Goal: Task Accomplishment & Management: Complete application form

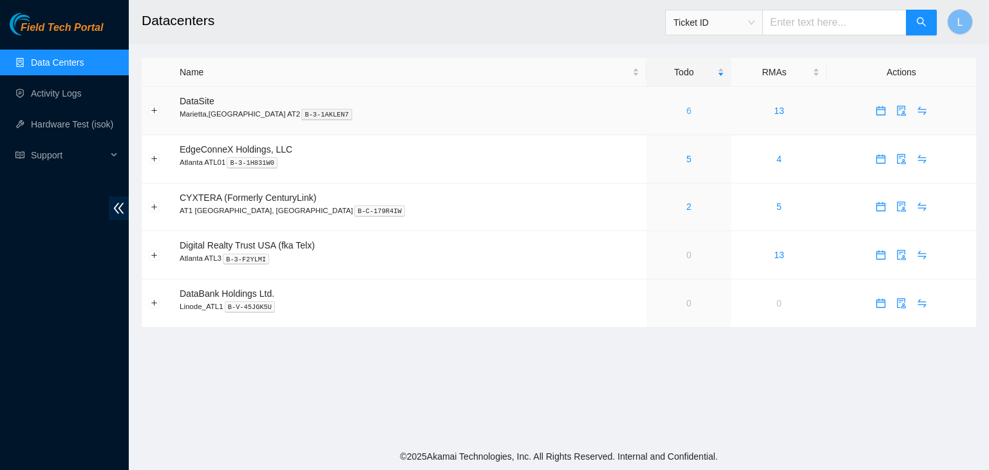
click at [687, 111] on link "6" at bounding box center [689, 111] width 5 height 10
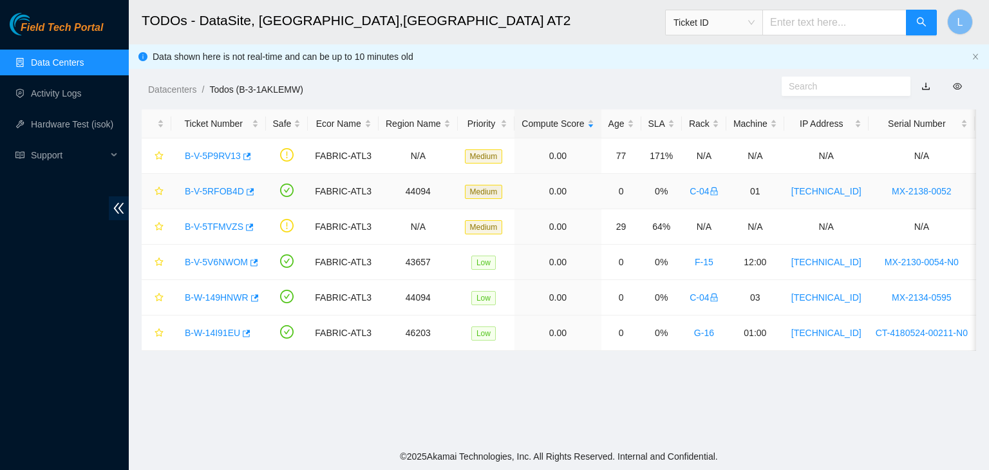
click at [226, 189] on link "B-V-5RFOB4D" at bounding box center [214, 191] width 59 height 10
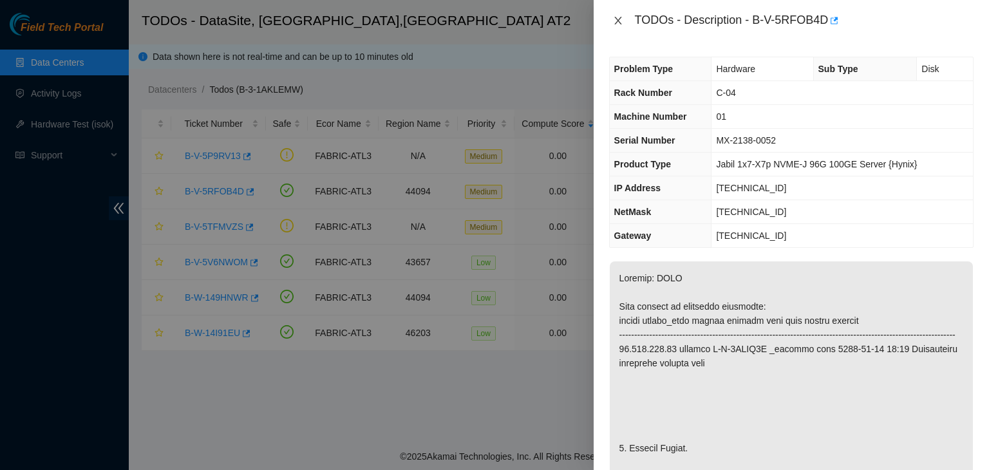
click at [621, 18] on icon "close" at bounding box center [618, 20] width 10 height 10
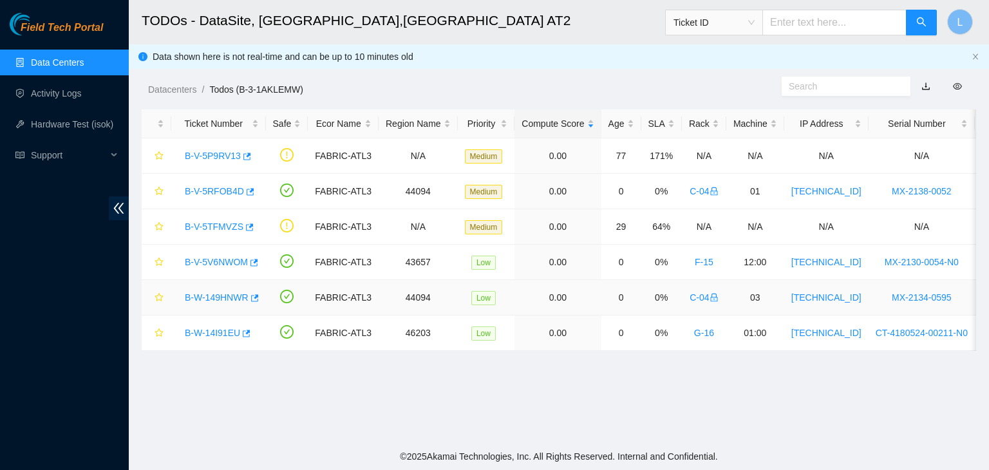
click at [209, 296] on link "B-W-149HNWR" at bounding box center [217, 297] width 64 height 10
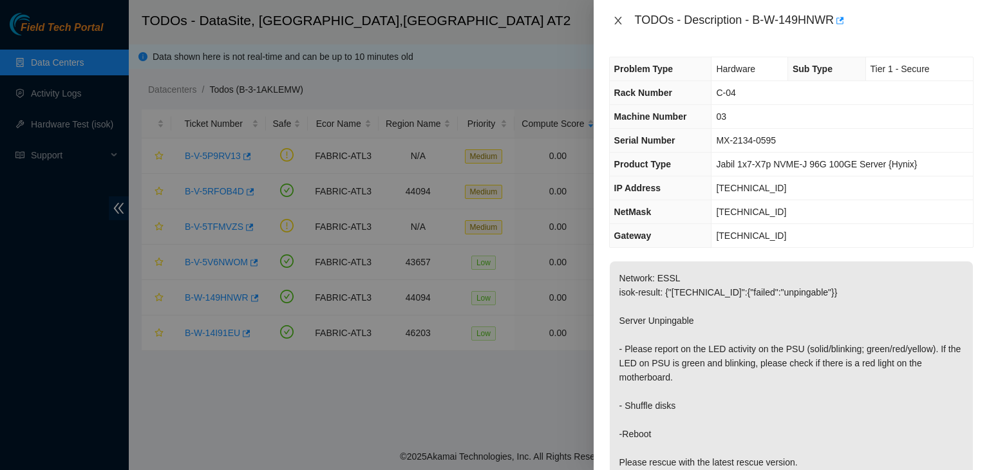
drag, startPoint x: 621, startPoint y: 21, endPoint x: 644, endPoint y: 76, distance: 59.5
click at [644, 76] on div "TODOs - Description - B-W-149HNWR Problem Type Hardware Sub Type Tier 1 - Secur…" at bounding box center [791, 235] width 395 height 470
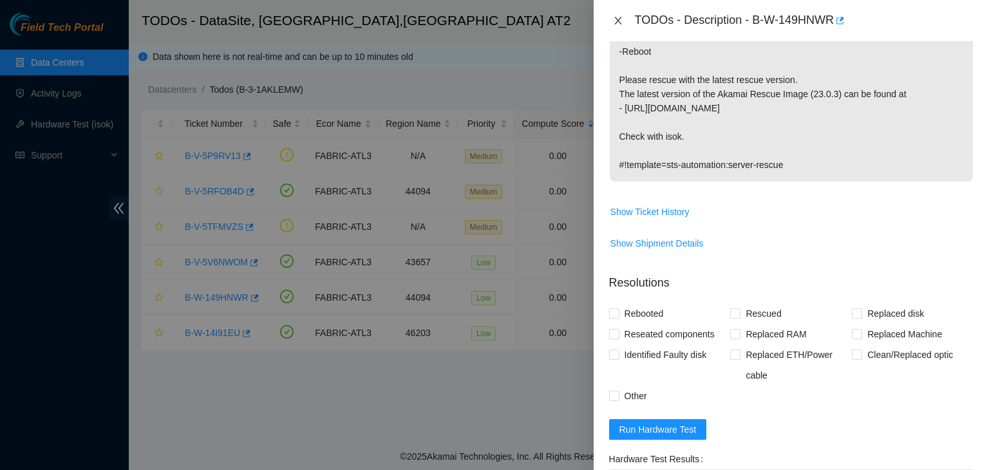
scroll to position [386, 0]
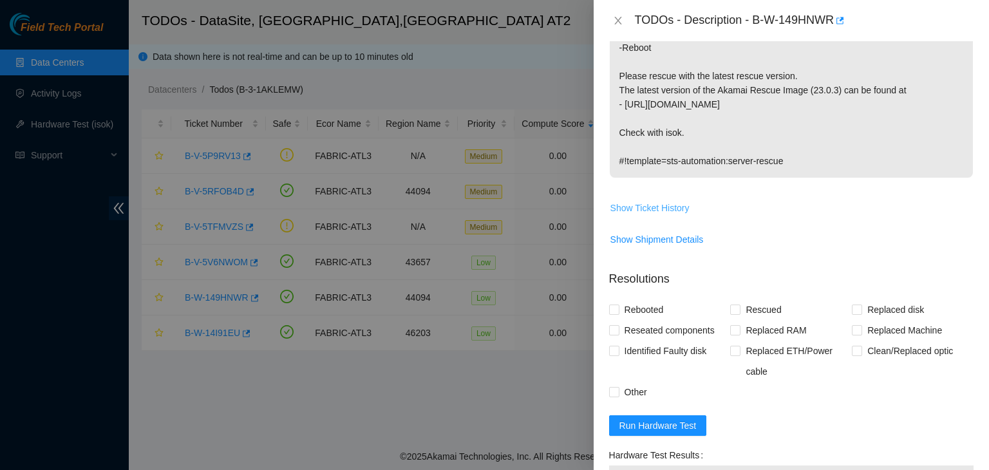
click at [676, 209] on span "Show Ticket History" at bounding box center [650, 208] width 79 height 14
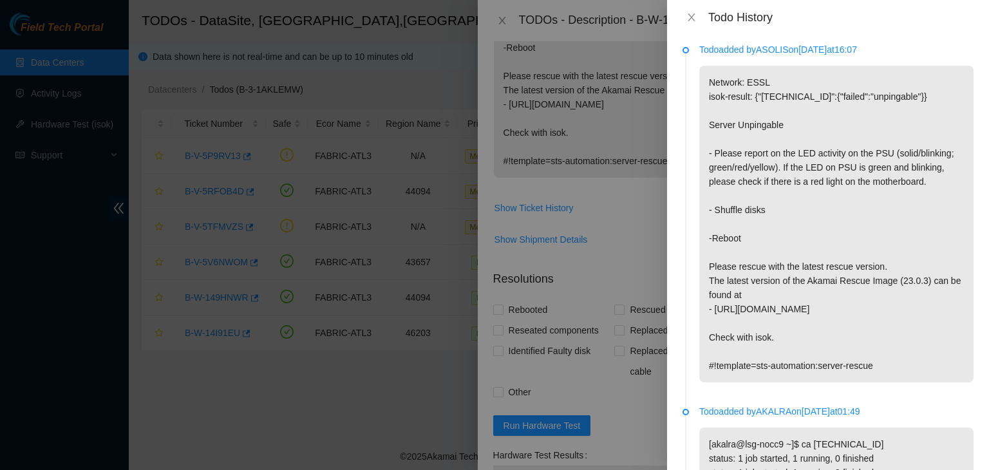
scroll to position [0, 0]
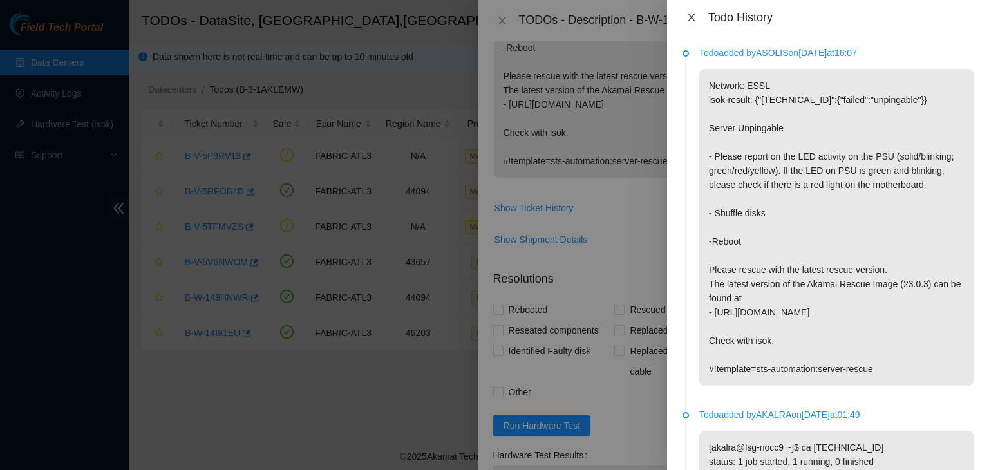
click at [688, 15] on icon "close" at bounding box center [692, 17] width 10 height 10
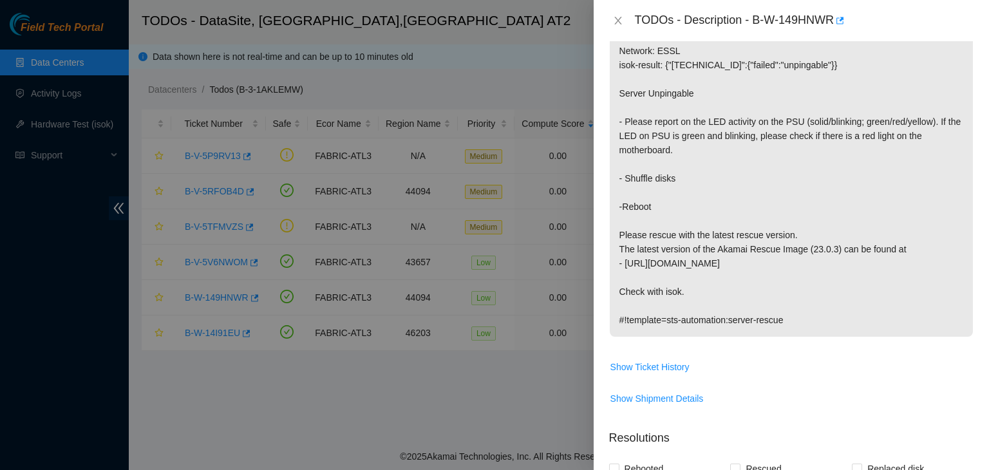
scroll to position [193, 0]
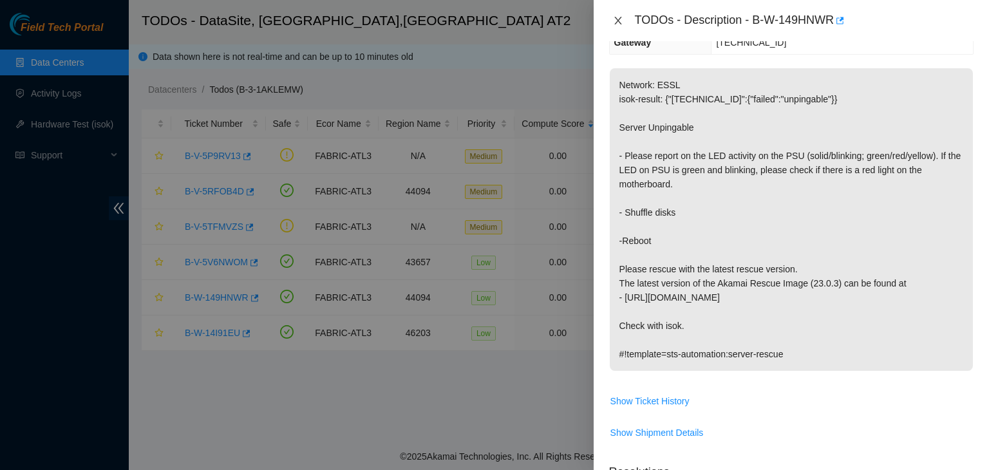
click at [620, 21] on icon "close" at bounding box center [618, 20] width 10 height 10
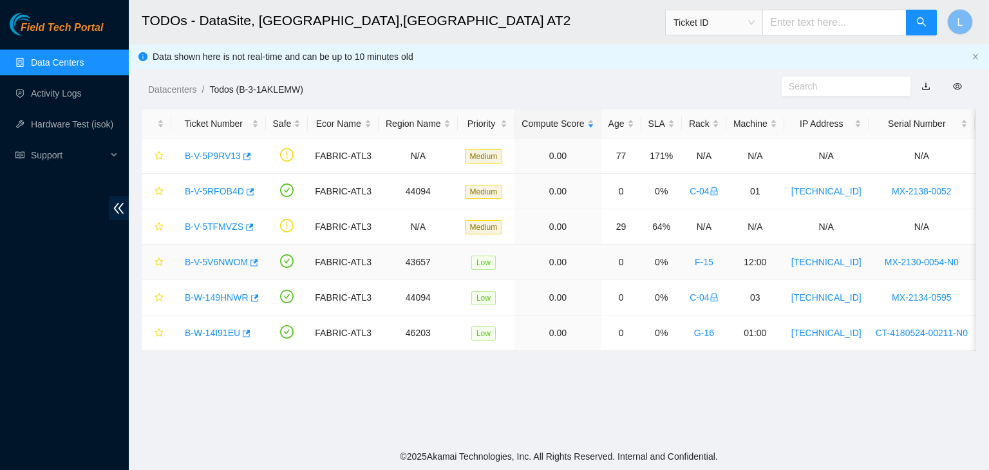
click at [223, 258] on link "B-V-5V6NWOM" at bounding box center [216, 262] width 63 height 10
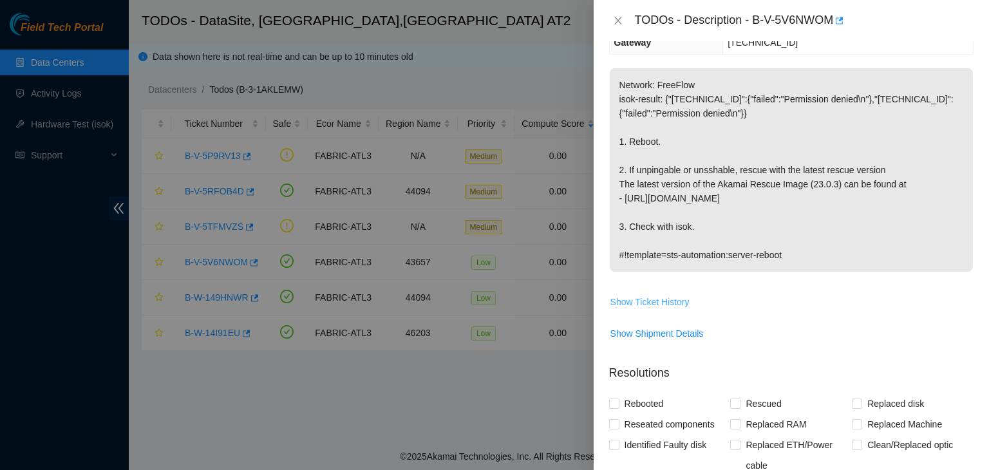
click at [663, 299] on span "Show Ticket History" at bounding box center [650, 302] width 79 height 14
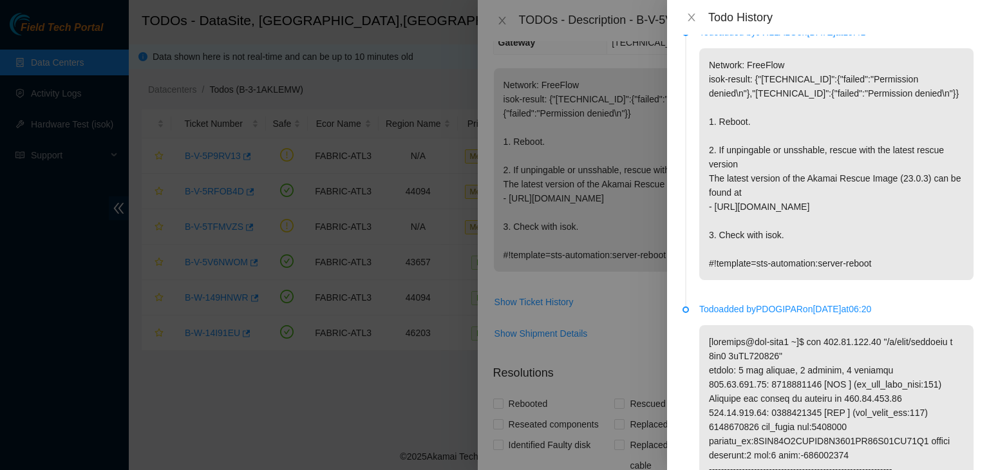
scroll to position [0, 0]
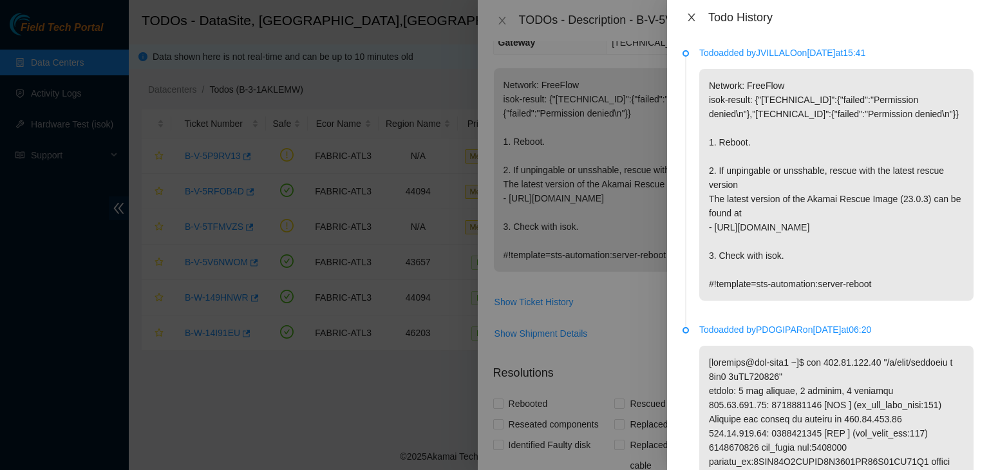
click at [692, 18] on icon "close" at bounding box center [691, 18] width 7 height 8
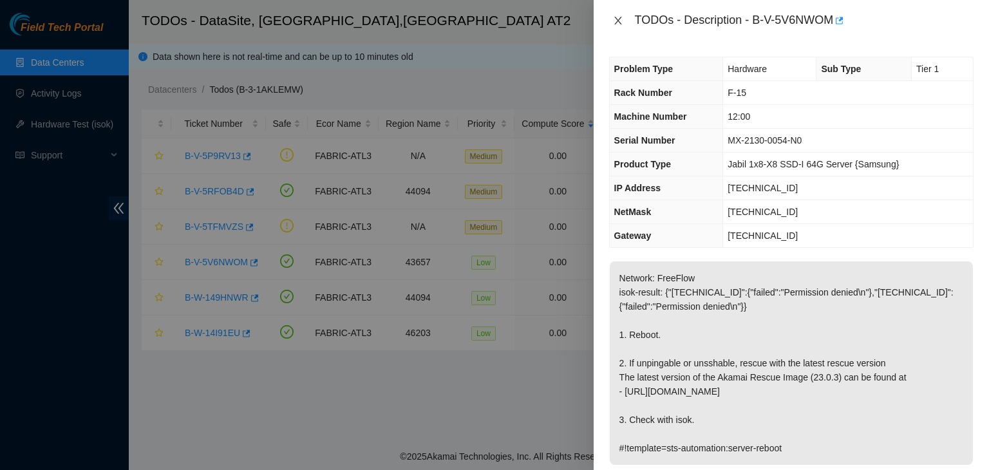
click at [619, 19] on icon "close" at bounding box center [617, 21] width 7 height 8
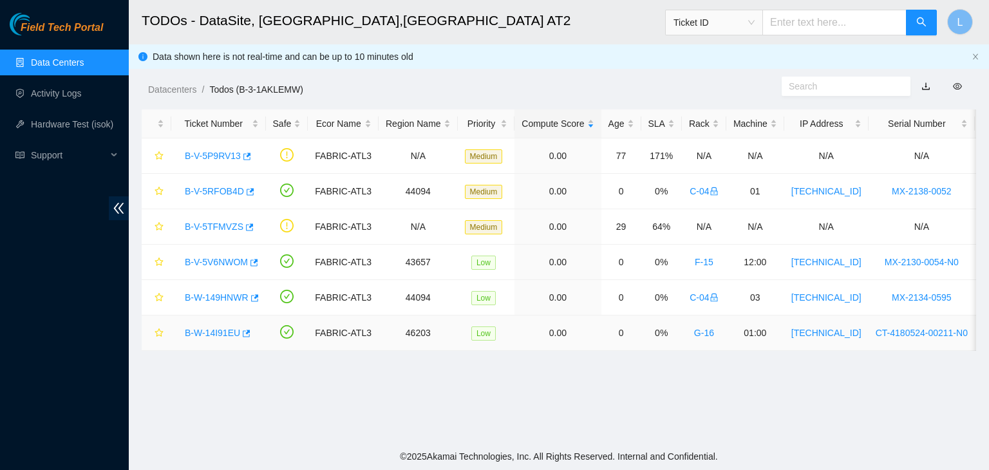
click at [206, 334] on link "B-W-14I91EU" at bounding box center [212, 333] width 55 height 10
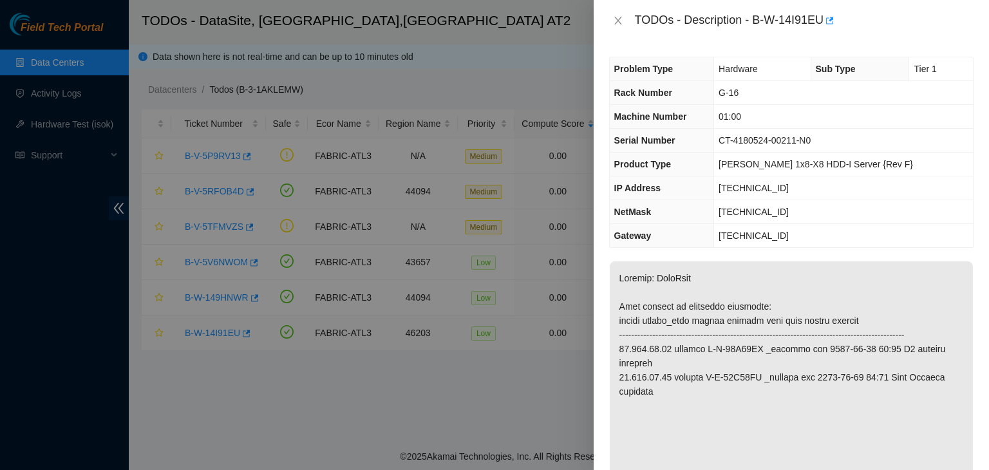
type textarea "After tried many time, finally successful. Thanks."
click at [614, 19] on icon "close" at bounding box center [618, 20] width 10 height 10
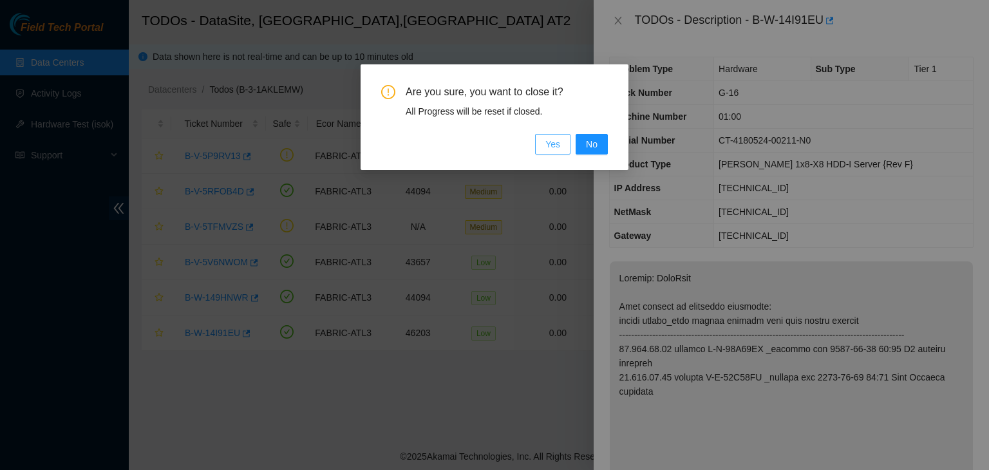
click at [554, 148] on span "Yes" at bounding box center [553, 144] width 15 height 14
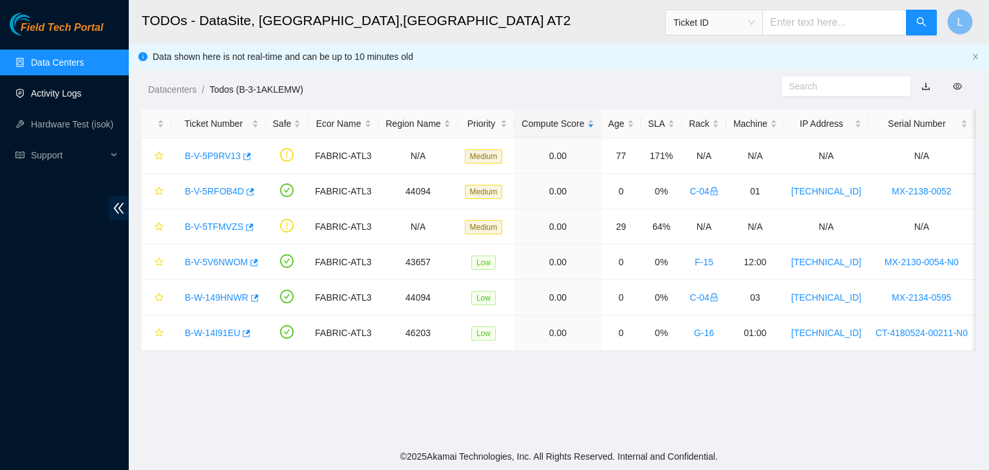
click at [59, 94] on link "Activity Logs" at bounding box center [56, 93] width 51 height 10
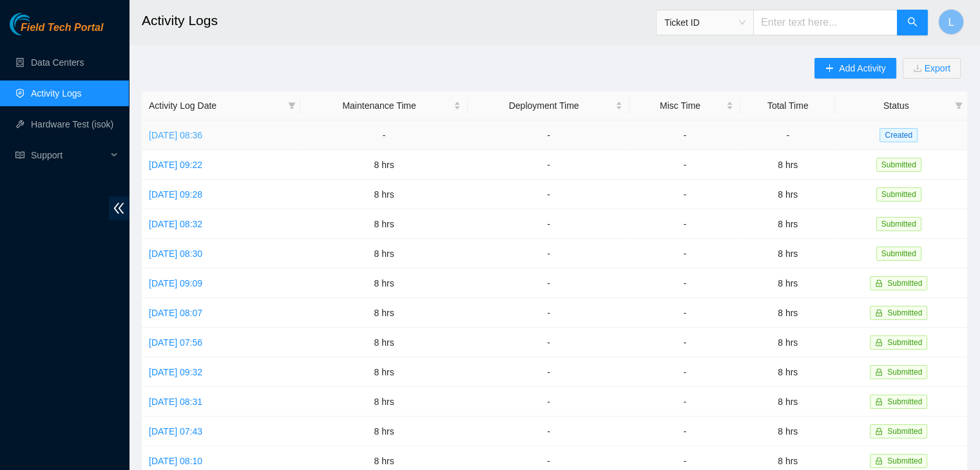
click at [180, 134] on link "Tue, 09 Sep 2025 08:36" at bounding box center [175, 135] width 53 height 10
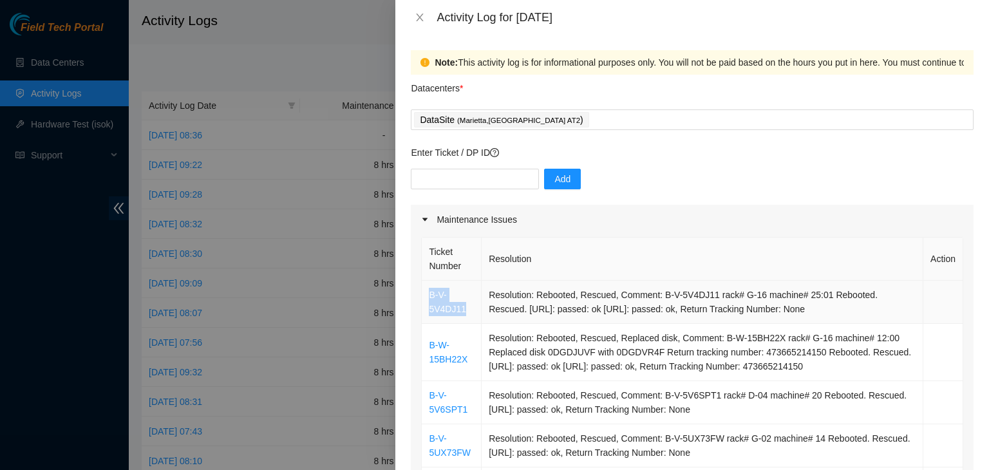
drag, startPoint x: 468, startPoint y: 312, endPoint x: 430, endPoint y: 299, distance: 39.7
click at [430, 299] on td "B-V-5V4DJ11" at bounding box center [452, 302] width 60 height 43
copy link "B-V-5V4DJ11"
click at [459, 173] on input "text" at bounding box center [475, 179] width 128 height 21
paste input "B-V-5V4DJ11"
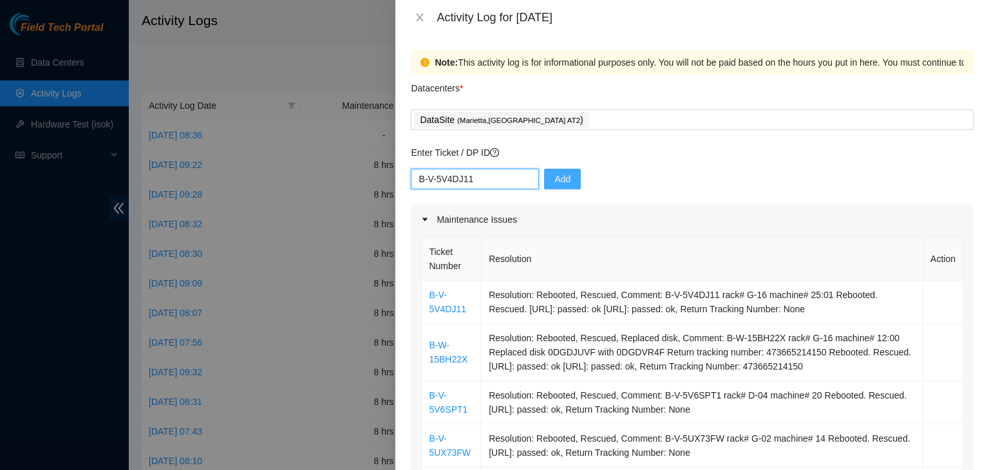
type input "B-V-5V4DJ11"
click at [544, 185] on button "Add" at bounding box center [562, 179] width 37 height 21
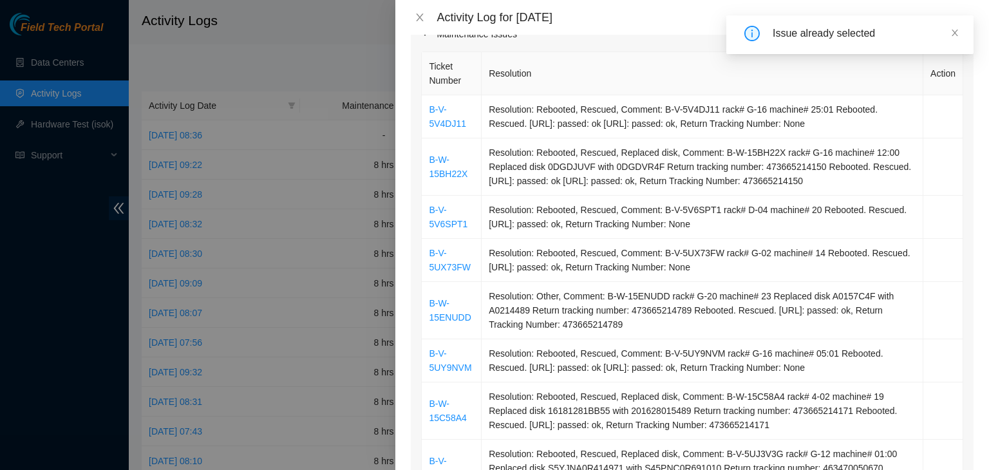
scroll to position [193, 0]
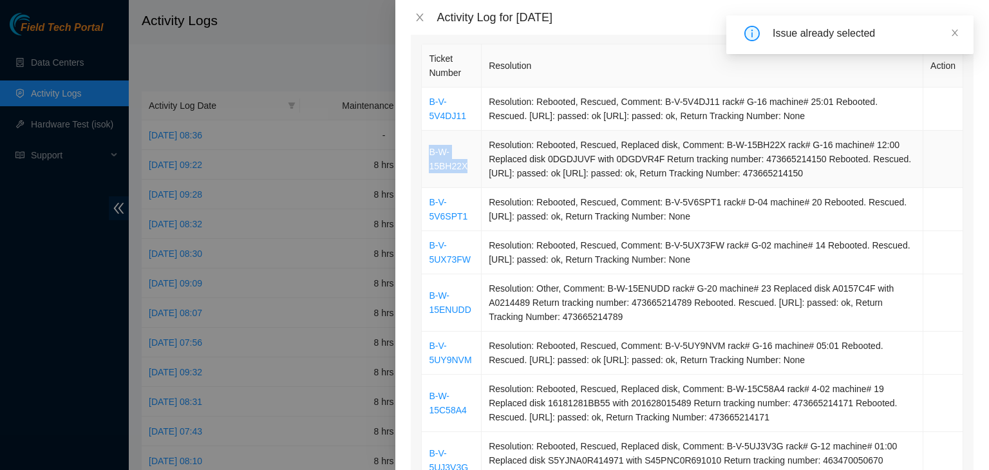
drag, startPoint x: 470, startPoint y: 171, endPoint x: 427, endPoint y: 156, distance: 45.8
click at [427, 156] on td "B-W-15BH22X" at bounding box center [452, 159] width 60 height 57
copy link "B-W-15BH22X"
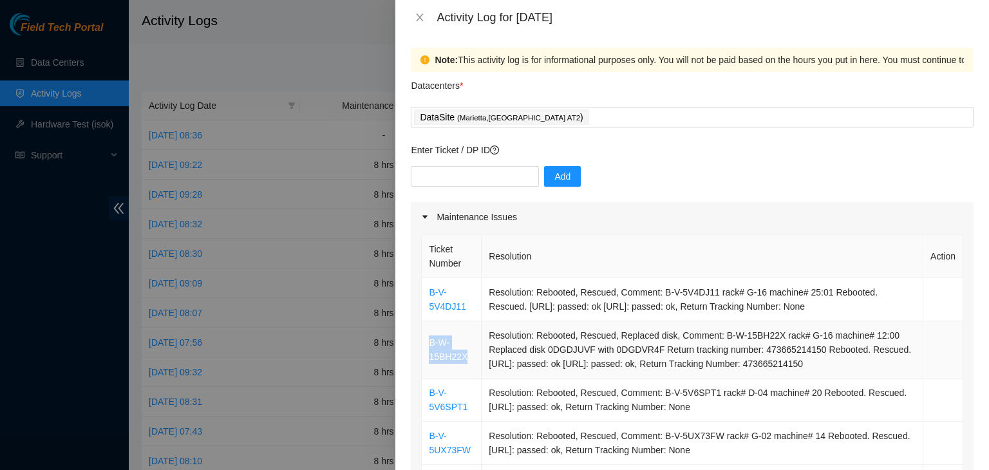
scroll to position [0, 0]
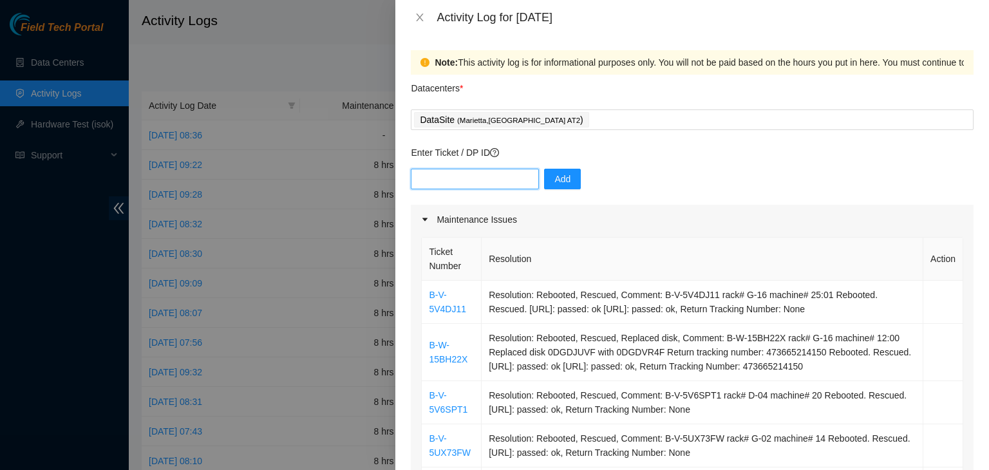
click at [477, 176] on input "text" at bounding box center [475, 179] width 128 height 21
paste input "B-W-15BH22X"
type input "B-W-15BH22X"
click at [565, 185] on button "Add" at bounding box center [562, 179] width 37 height 21
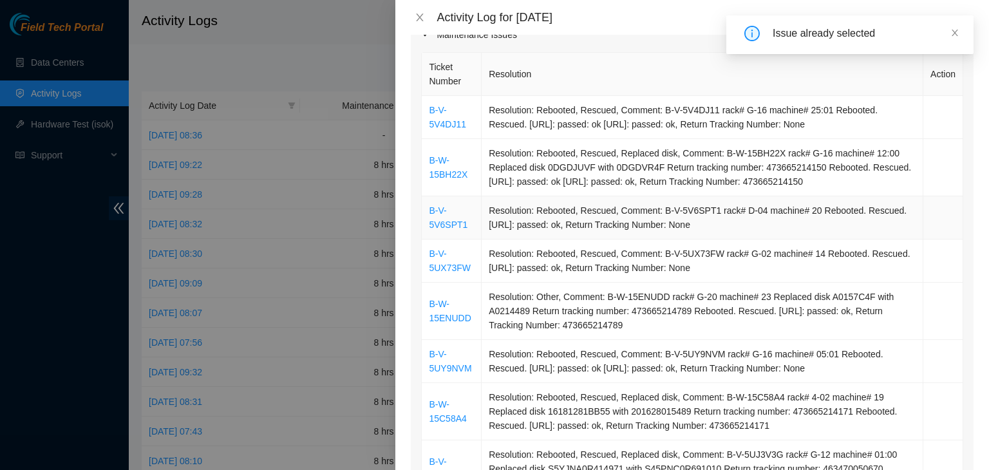
scroll to position [193, 0]
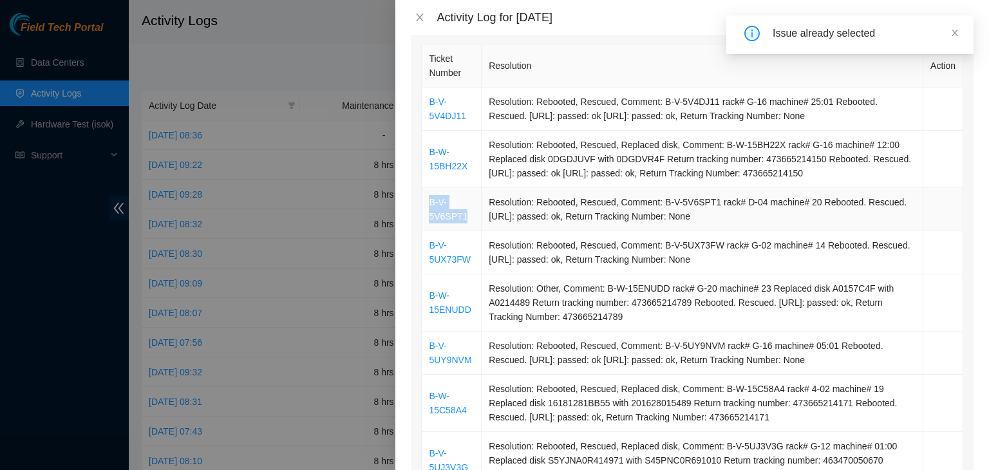
drag, startPoint x: 469, startPoint y: 225, endPoint x: 429, endPoint y: 209, distance: 43.1
click at [429, 209] on td "B-V-5V6SPT1" at bounding box center [452, 209] width 60 height 43
copy link "B-V-5V6SPT1"
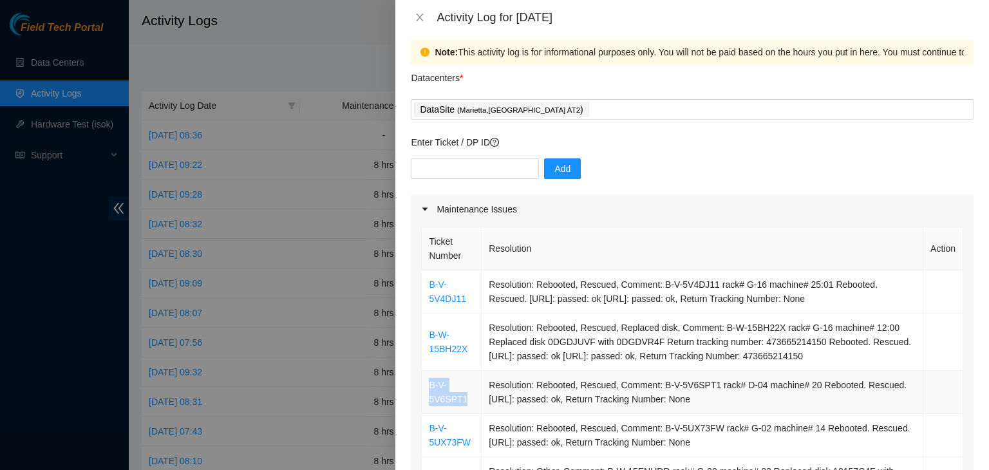
scroll to position [0, 0]
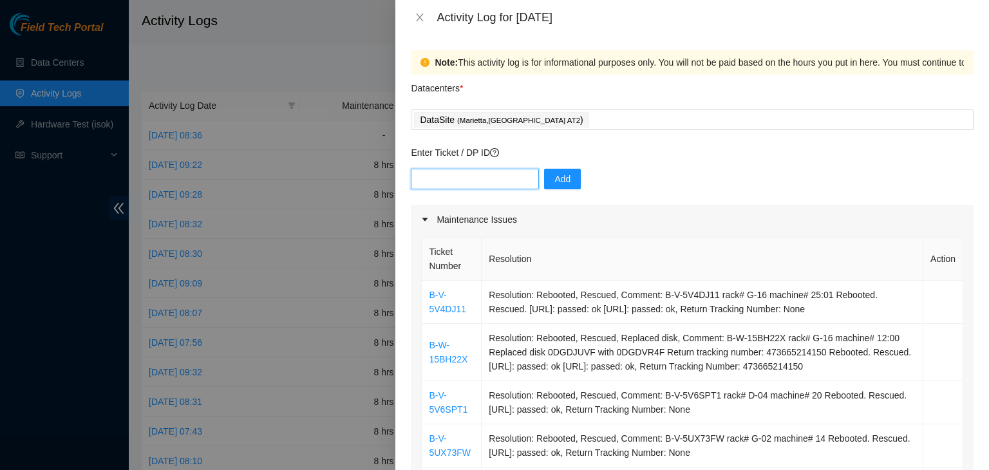
click at [493, 182] on input "text" at bounding box center [475, 179] width 128 height 21
paste input "B-V-5V6SPT1"
type input "B-V-5V6SPT1"
click at [559, 181] on span "Add" at bounding box center [563, 179] width 16 height 14
click at [518, 182] on input "text" at bounding box center [475, 179] width 128 height 21
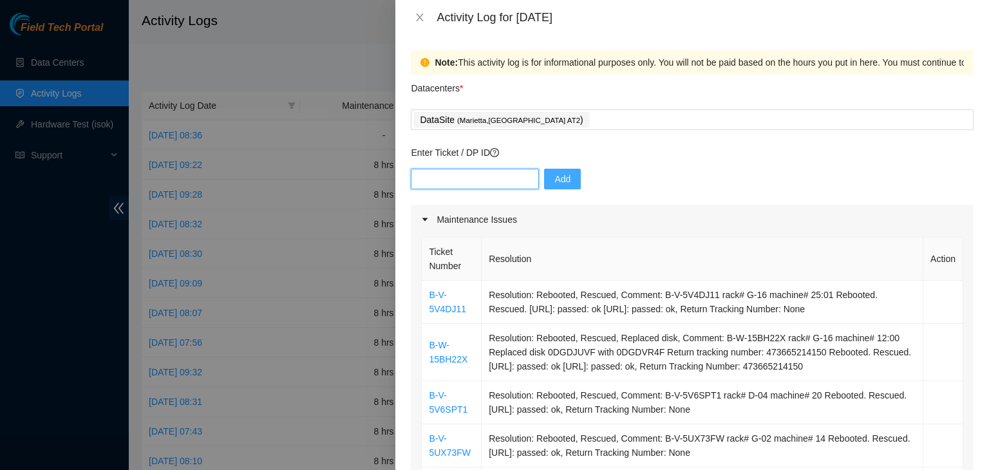
paste input "B-V-5V6SPT1"
type input "B-V-5V6SPT1"
click at [555, 180] on span "Add" at bounding box center [563, 179] width 16 height 14
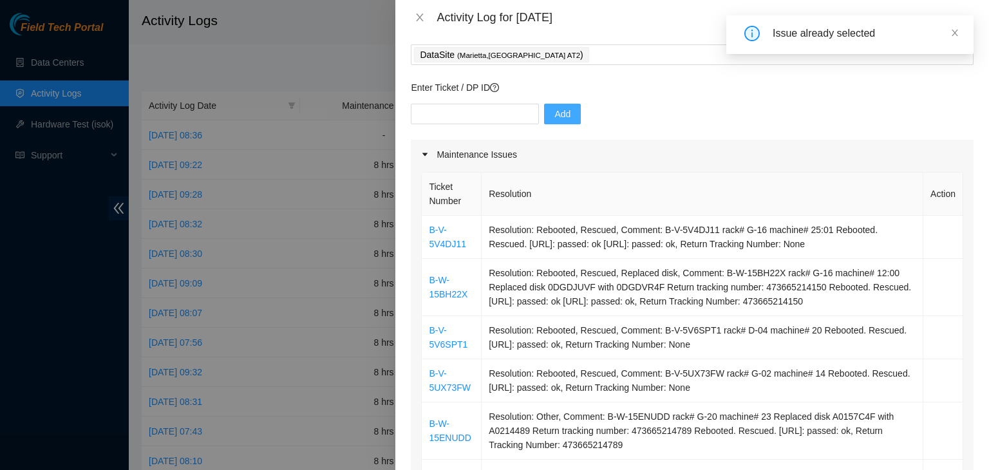
scroll to position [129, 0]
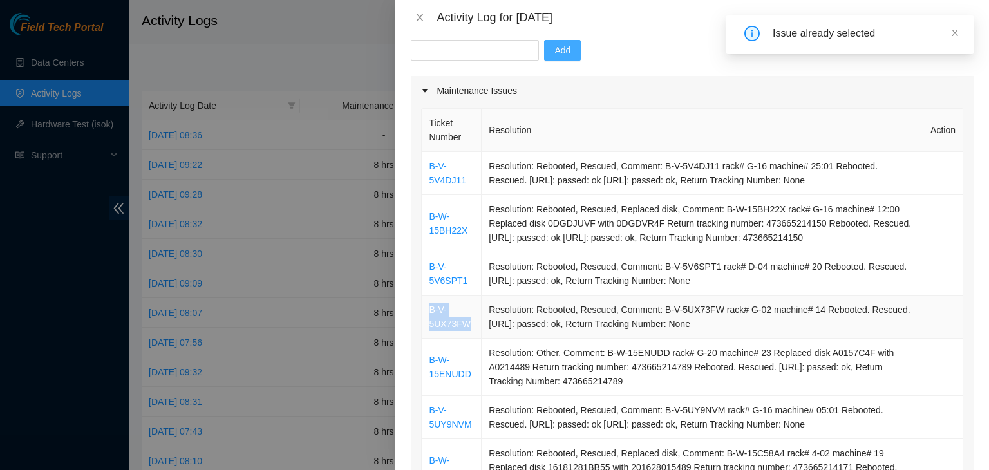
drag, startPoint x: 477, startPoint y: 327, endPoint x: 430, endPoint y: 313, distance: 49.1
click at [430, 313] on td "B-V-5UX73FW" at bounding box center [452, 317] width 60 height 43
copy link "B-V-5UX73FW"
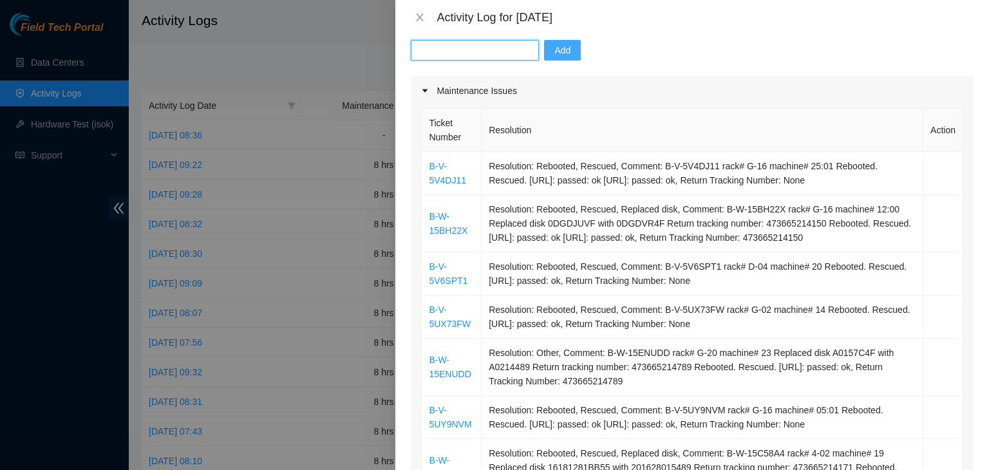
click at [474, 51] on input "text" at bounding box center [475, 50] width 128 height 21
paste input "B-V-5UX73FW"
type input "B-V-5UX73FW"
click at [556, 55] on span "Add" at bounding box center [563, 50] width 16 height 14
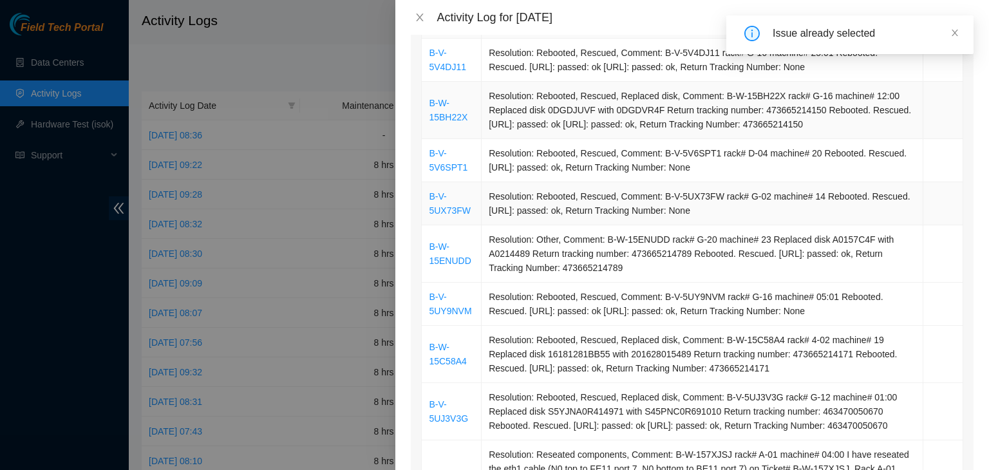
scroll to position [258, 0]
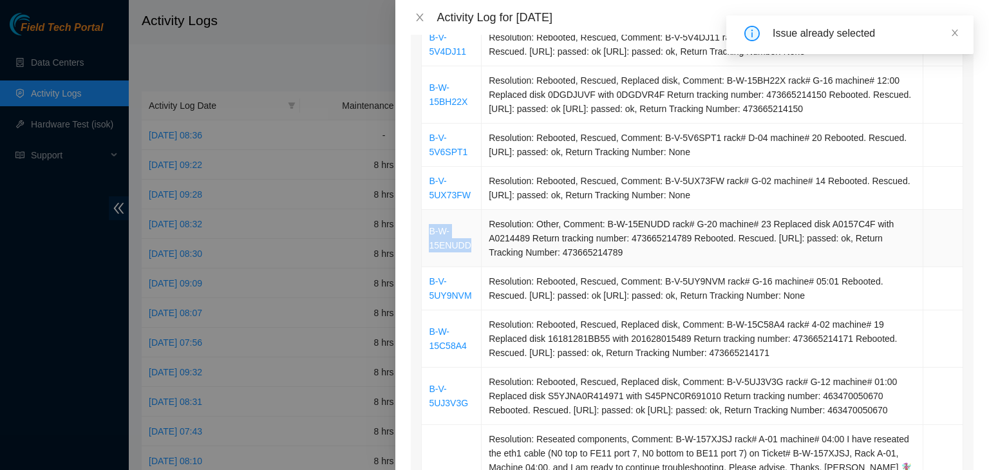
drag, startPoint x: 471, startPoint y: 248, endPoint x: 428, endPoint y: 234, distance: 45.8
click at [428, 234] on td "B-W-15ENUDD" at bounding box center [452, 238] width 60 height 57
copy link "B-W-15ENUDD"
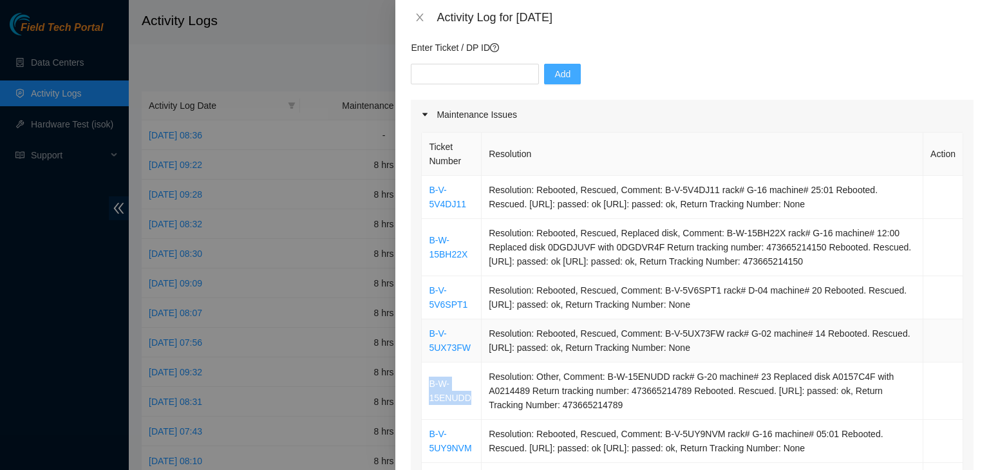
scroll to position [64, 0]
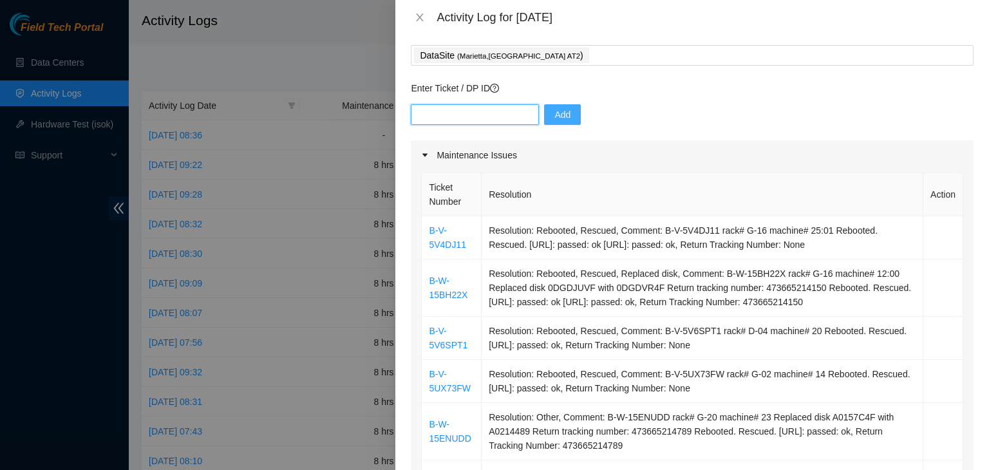
click at [469, 115] on input "text" at bounding box center [475, 114] width 128 height 21
paste input "B-W-15ENUDD"
type input "B-W-15ENUDD"
click at [560, 119] on span "Add" at bounding box center [563, 115] width 16 height 14
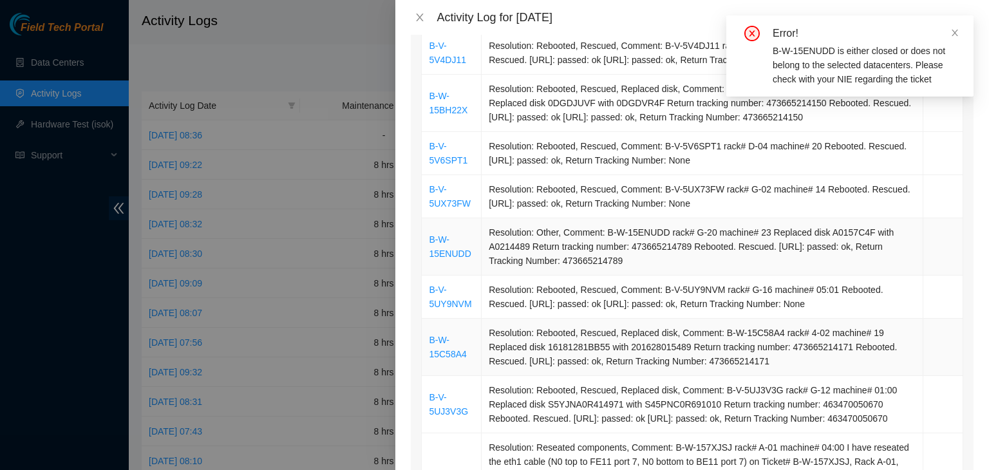
scroll to position [258, 0]
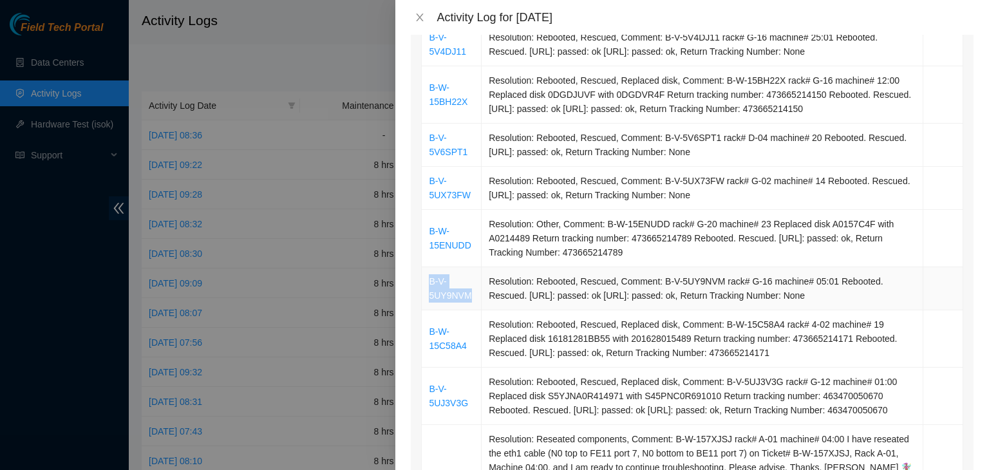
drag, startPoint x: 473, startPoint y: 300, endPoint x: 426, endPoint y: 285, distance: 49.3
click at [426, 285] on td "B-V-5UY9NVM" at bounding box center [452, 288] width 60 height 43
copy link "B-V-5UY9NVM"
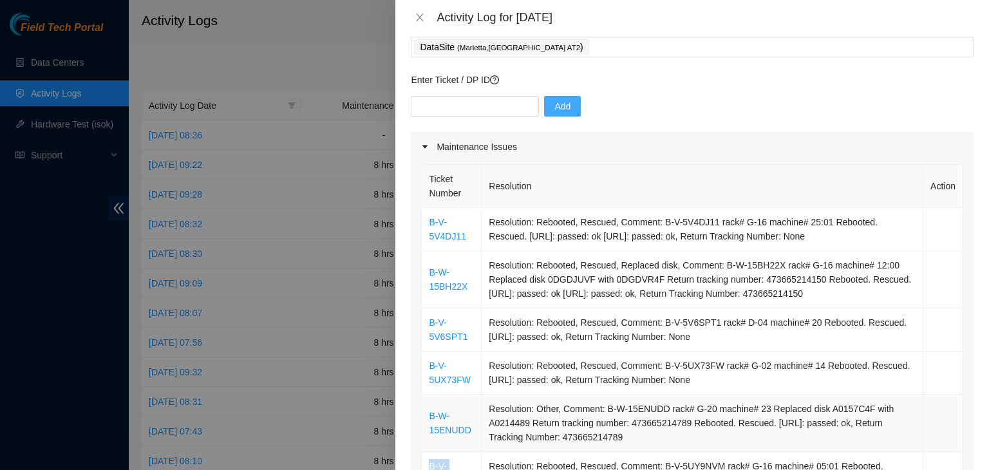
scroll to position [64, 0]
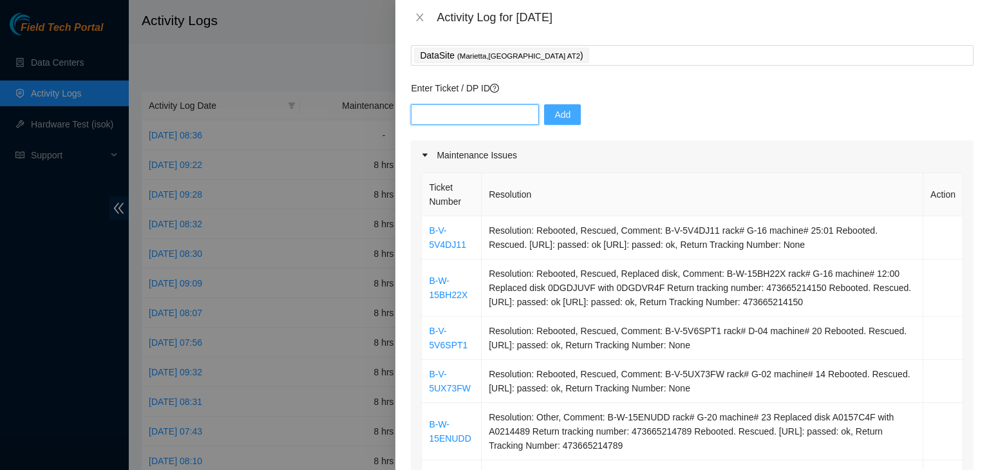
click at [482, 120] on input "text" at bounding box center [475, 114] width 128 height 21
paste input "B-V-5UY9NVM"
type input "B-V-5UY9NVM"
click at [555, 118] on span "Add" at bounding box center [563, 115] width 16 height 14
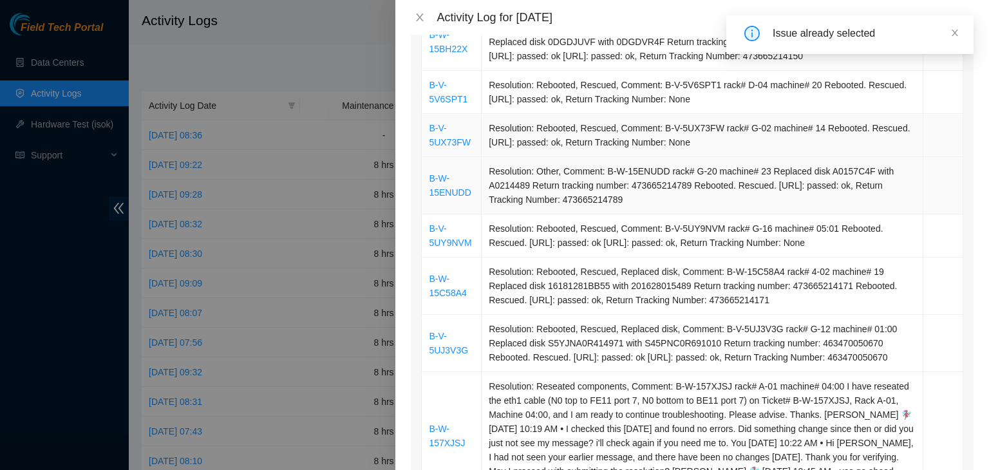
scroll to position [322, 0]
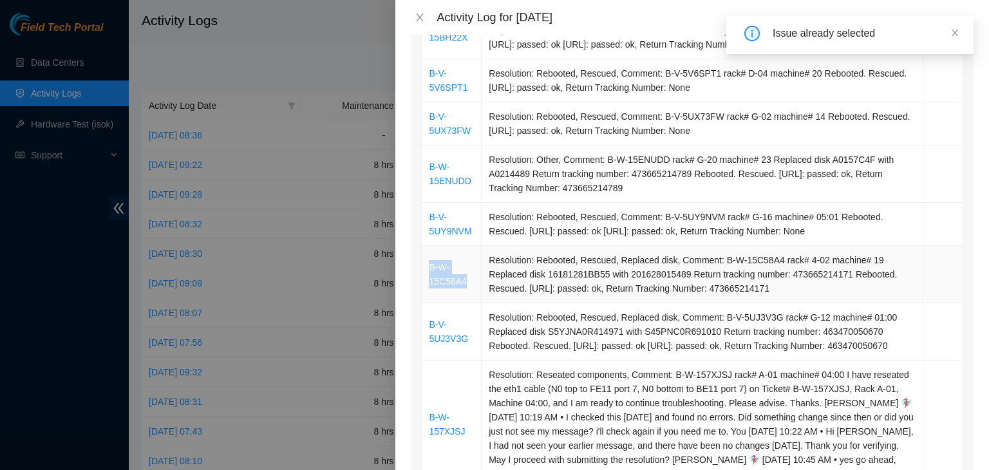
drag, startPoint x: 470, startPoint y: 285, endPoint x: 430, endPoint y: 271, distance: 41.6
click at [430, 271] on td "B-W-15C58A4" at bounding box center [452, 274] width 60 height 57
copy link "B-W-15C58A4"
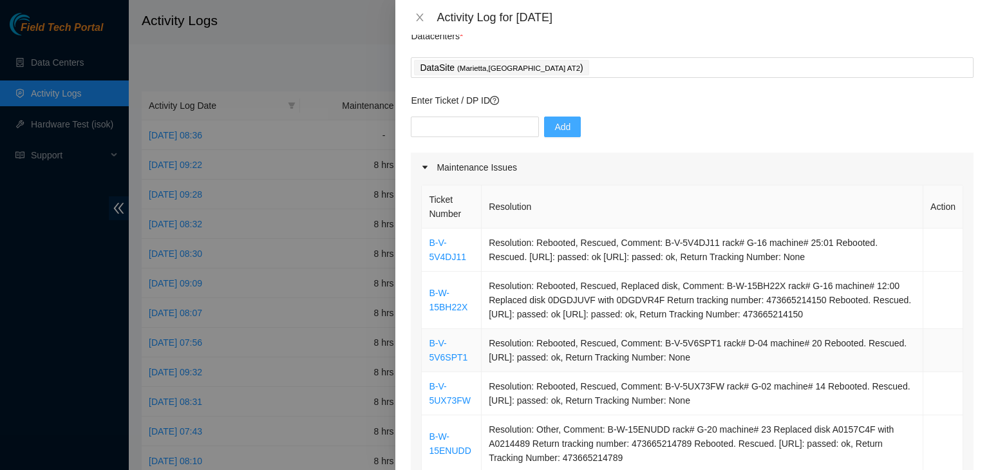
scroll to position [0, 0]
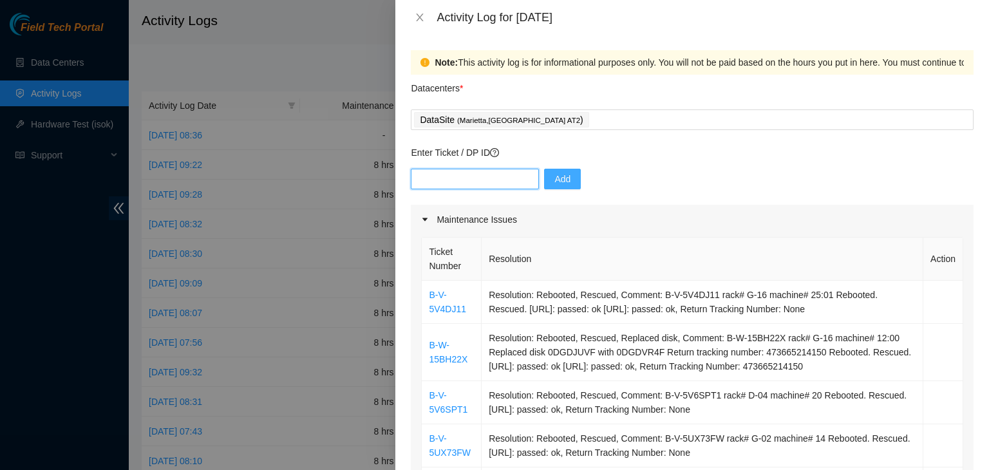
click at [475, 179] on input "text" at bounding box center [475, 179] width 128 height 21
paste input "B-W-15C58A4"
drag, startPoint x: 475, startPoint y: 179, endPoint x: 531, endPoint y: 185, distance: 55.8
click at [526, 185] on input "B-W-15C58A4" at bounding box center [475, 179] width 128 height 21
type input "B-W-15C58A4"
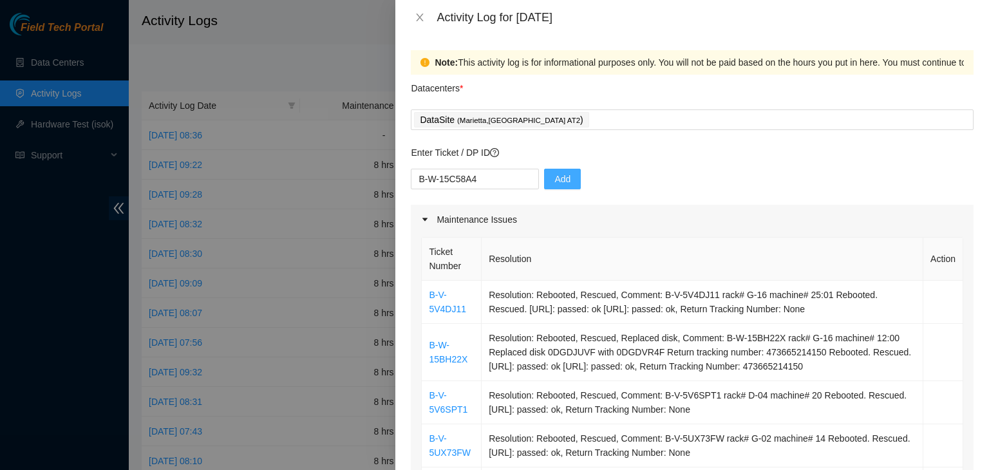
click at [544, 184] on button "Add" at bounding box center [562, 179] width 37 height 21
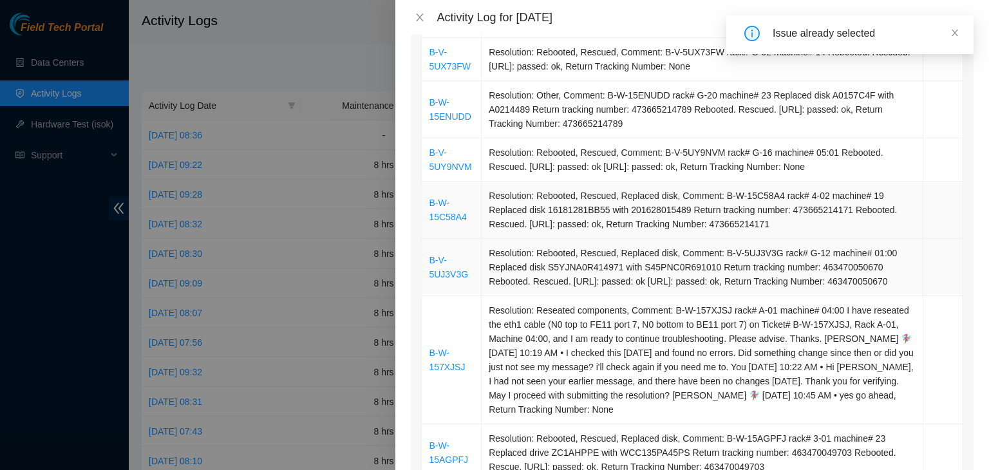
scroll to position [451, 0]
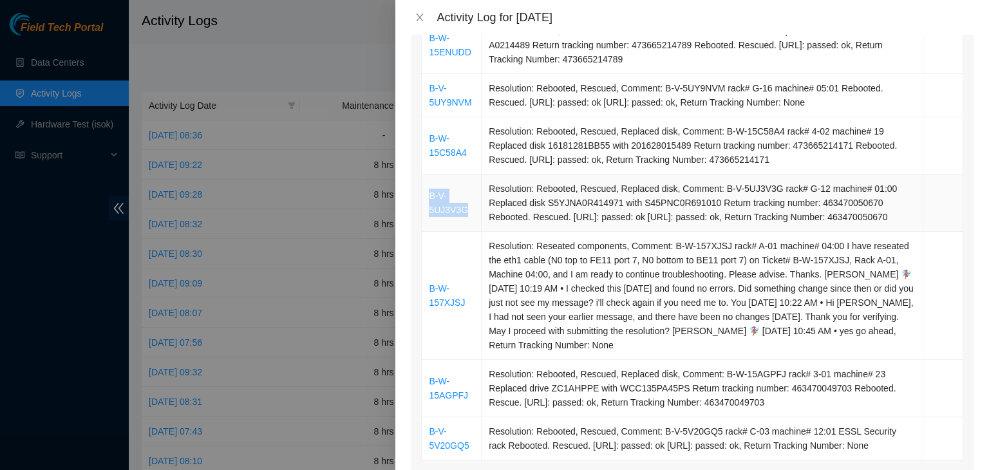
drag, startPoint x: 467, startPoint y: 219, endPoint x: 428, endPoint y: 207, distance: 41.0
click at [428, 207] on td "B-V-5UJ3V3G" at bounding box center [452, 203] width 60 height 57
copy link "B-V-5UJ3V3G"
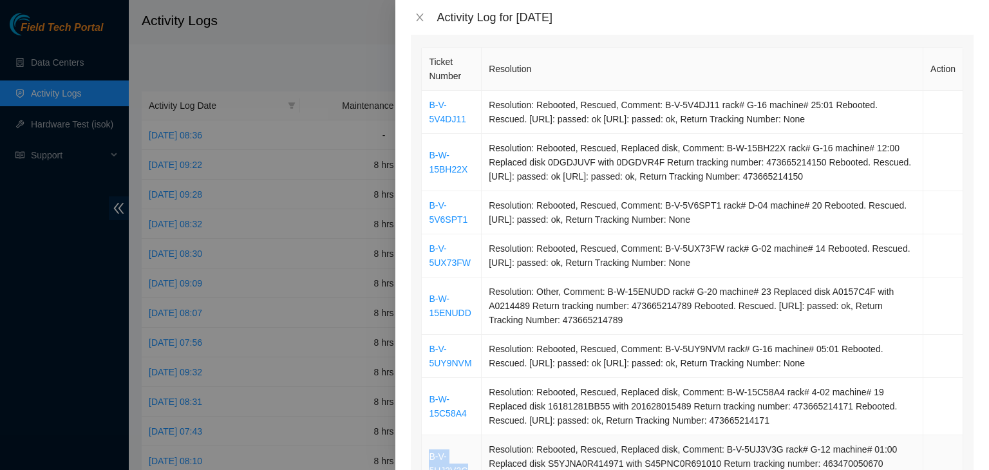
scroll to position [129, 0]
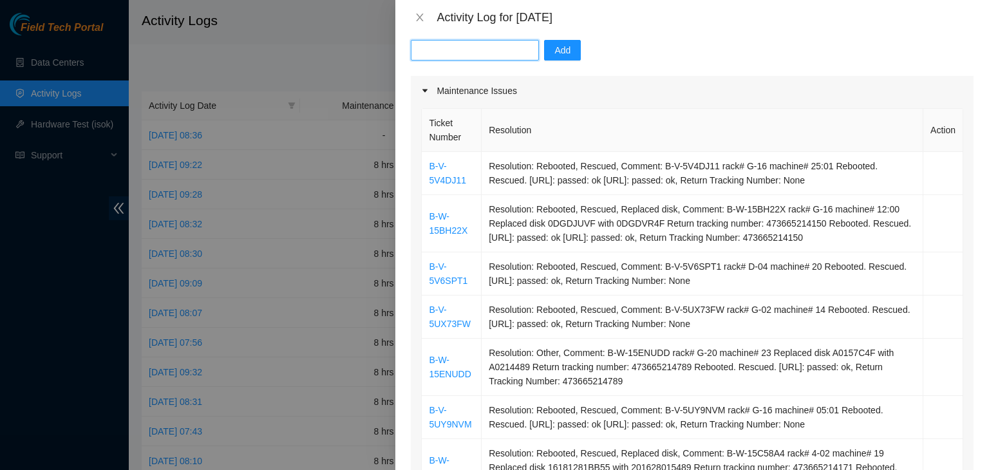
click at [462, 50] on input "text" at bounding box center [475, 50] width 128 height 21
paste input "B-V-5UJ3V3G"
type input "B-V-5UJ3V3G"
click at [544, 55] on button "Add" at bounding box center [562, 50] width 37 height 21
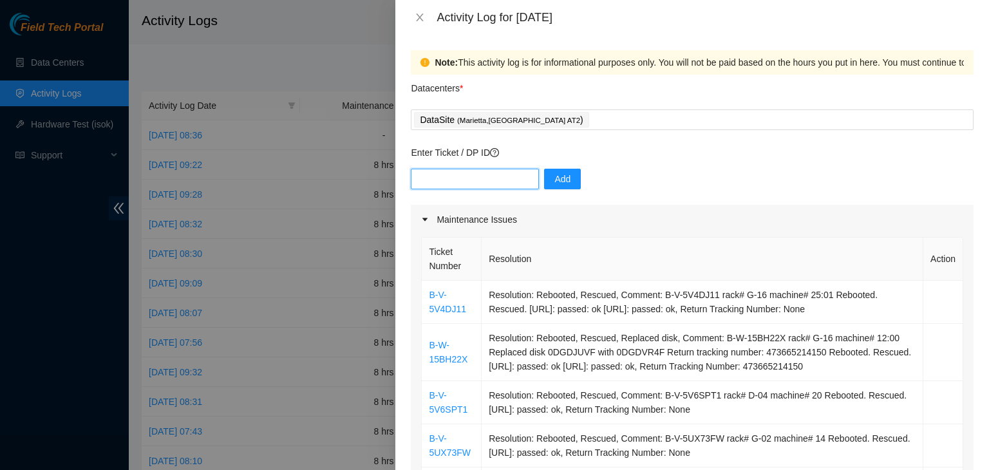
click at [460, 178] on input "text" at bounding box center [475, 179] width 128 height 21
paste input "B-V-5UJ3V3G"
type input "B-V-5UJ3V3G"
click at [551, 187] on button "Add" at bounding box center [562, 179] width 37 height 21
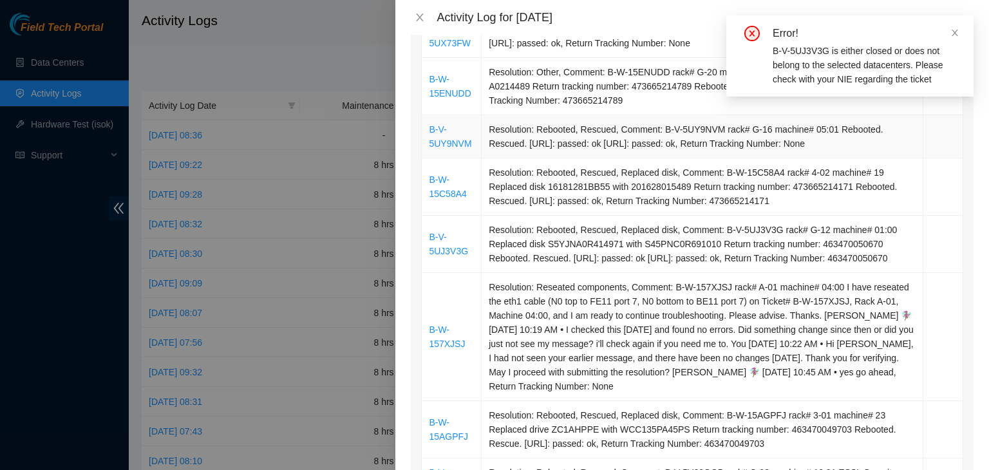
scroll to position [451, 0]
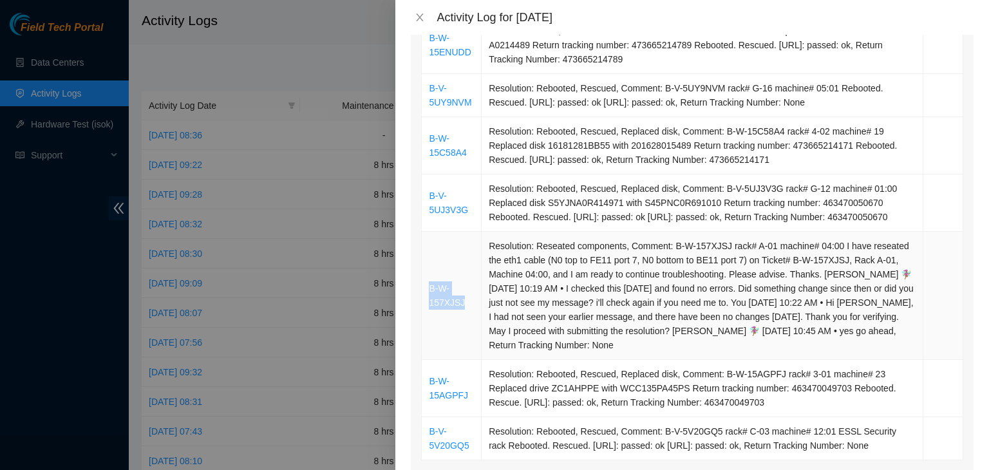
drag, startPoint x: 461, startPoint y: 323, endPoint x: 425, endPoint y: 305, distance: 40.3
click at [425, 305] on td "B-W-157XJSJ" at bounding box center [452, 296] width 60 height 128
copy link "B-W-157XJSJ"
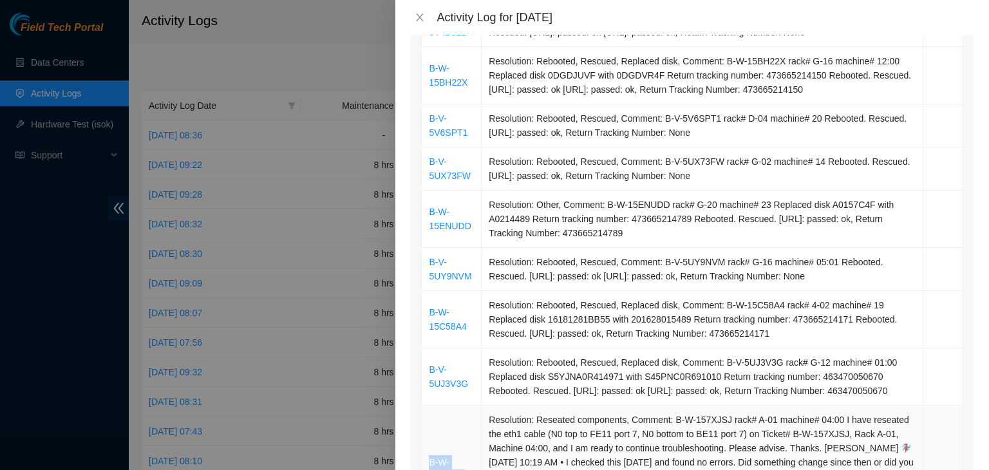
scroll to position [129, 0]
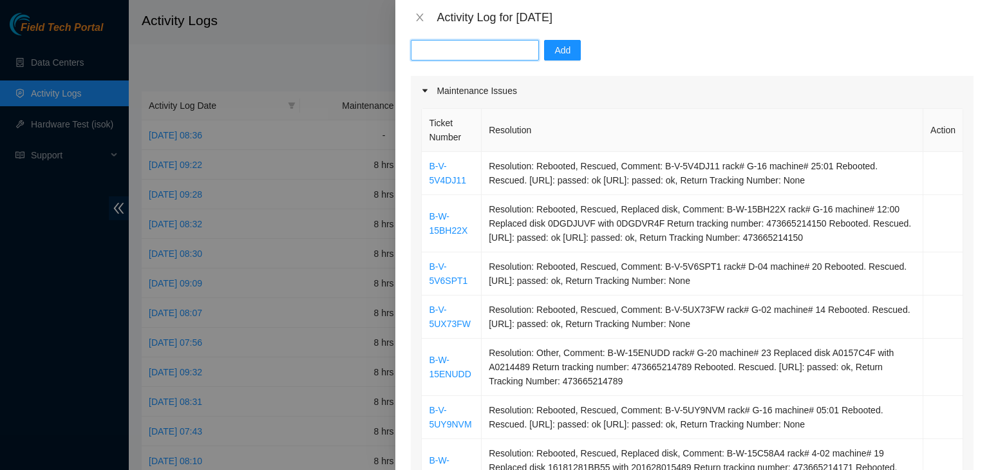
click at [479, 50] on input "text" at bounding box center [475, 50] width 128 height 21
paste input "B-W-157XJSJ"
type input "B-W-157XJSJ"
click at [555, 53] on span "Add" at bounding box center [563, 50] width 16 height 14
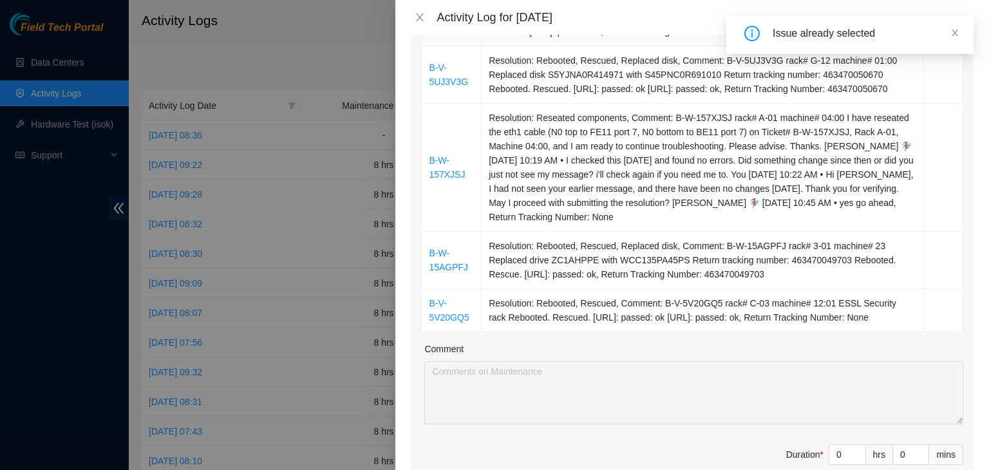
scroll to position [580, 0]
drag, startPoint x: 468, startPoint y: 281, endPoint x: 426, endPoint y: 271, distance: 43.1
click at [426, 271] on td "B-W-15AGPFJ" at bounding box center [452, 259] width 60 height 57
copy link "B-W-15AGPFJ"
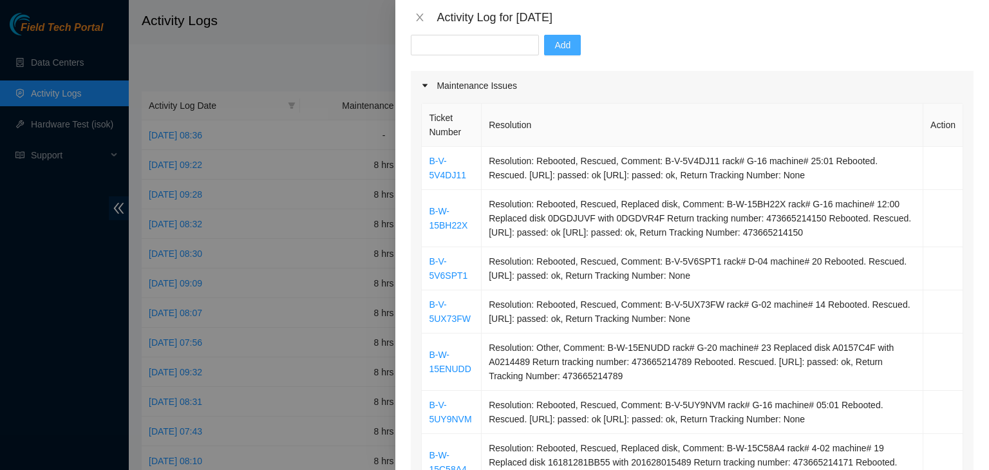
scroll to position [129, 0]
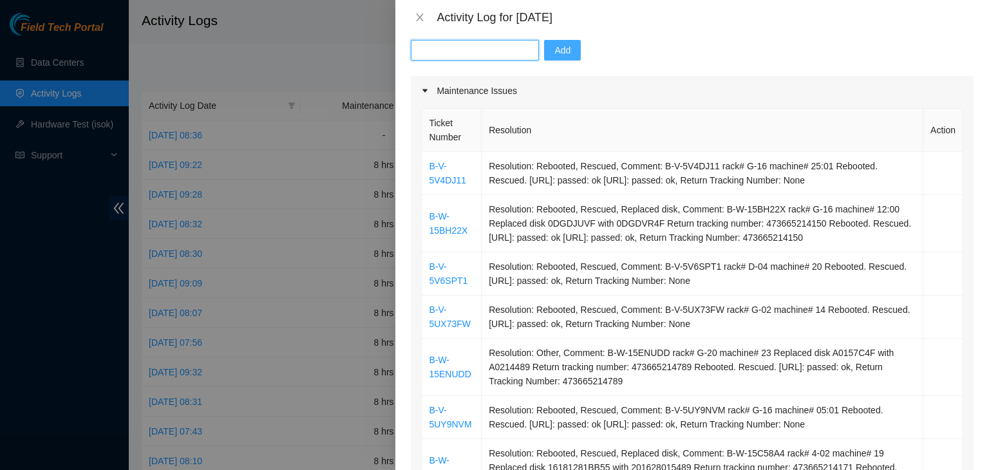
click at [466, 57] on input "text" at bounding box center [475, 50] width 128 height 21
paste input "B-W-15AGPFJ"
type input "B-W-15AGPFJ"
click at [556, 57] on button "Add" at bounding box center [562, 50] width 37 height 21
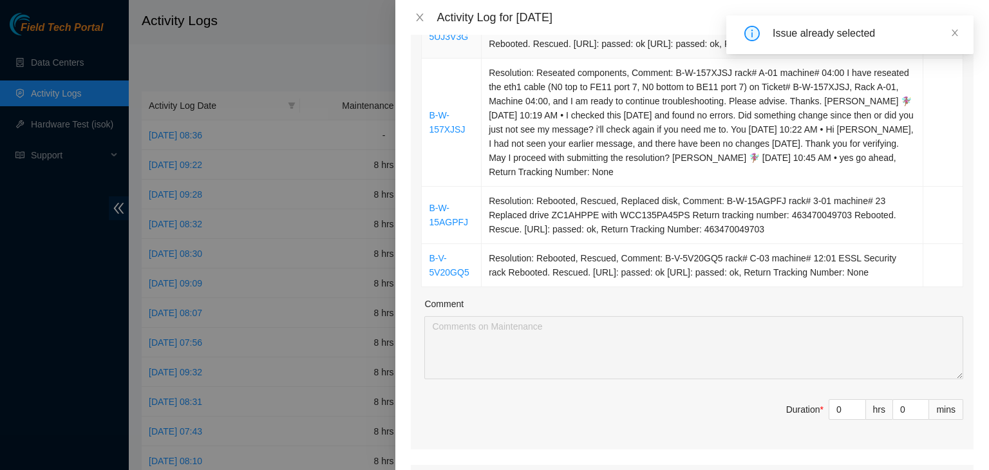
scroll to position [644, 0]
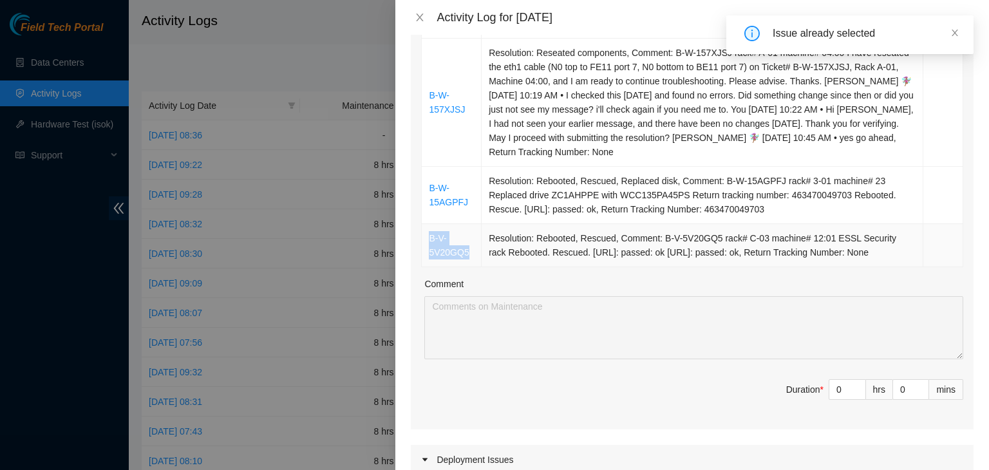
drag, startPoint x: 469, startPoint y: 271, endPoint x: 427, endPoint y: 263, distance: 42.6
click at [427, 263] on td "B-V-5V20GQ5" at bounding box center [452, 245] width 60 height 43
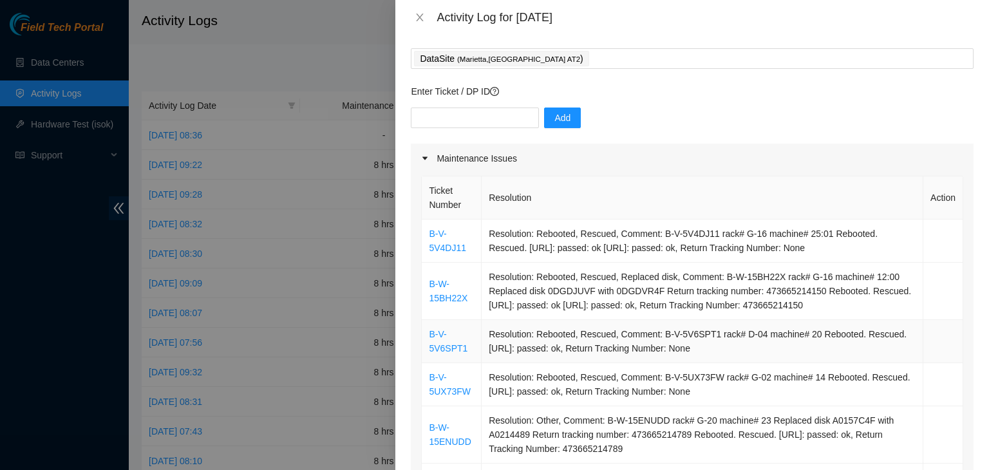
scroll to position [0, 0]
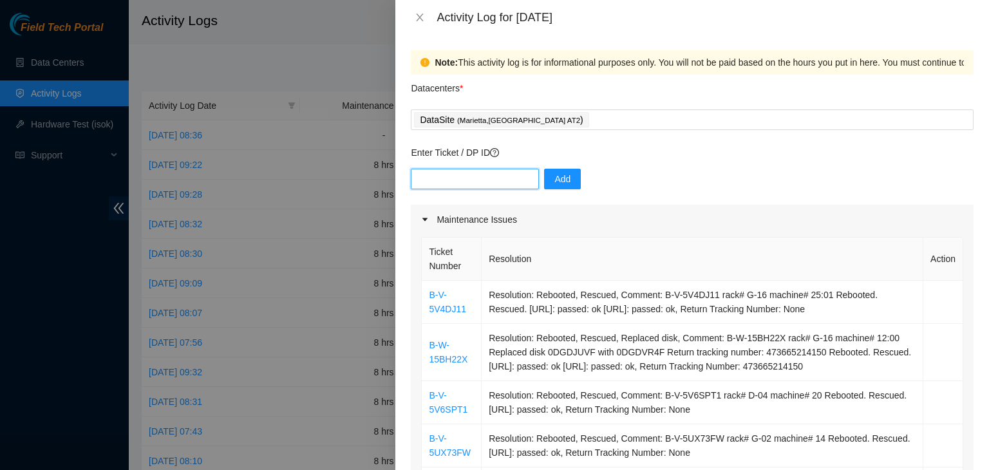
click at [469, 186] on input "text" at bounding box center [475, 179] width 128 height 21
paste input "B-V-5V20GQ5"
type input "B-V-5V20GQ5"
click at [555, 184] on span "Add" at bounding box center [563, 179] width 16 height 14
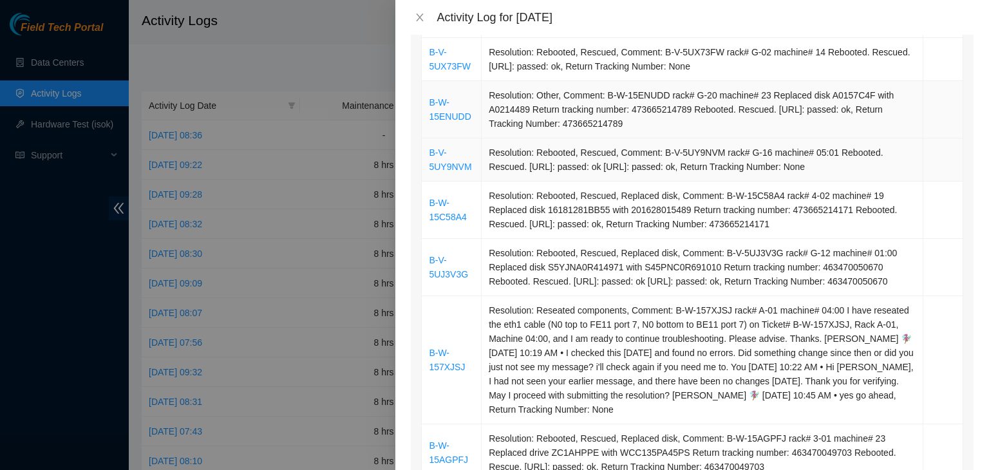
scroll to position [708, 0]
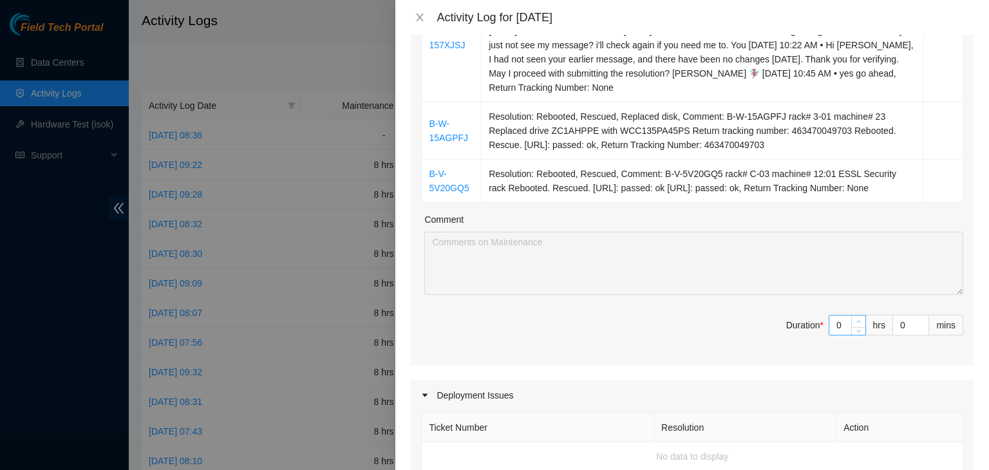
type input "1"
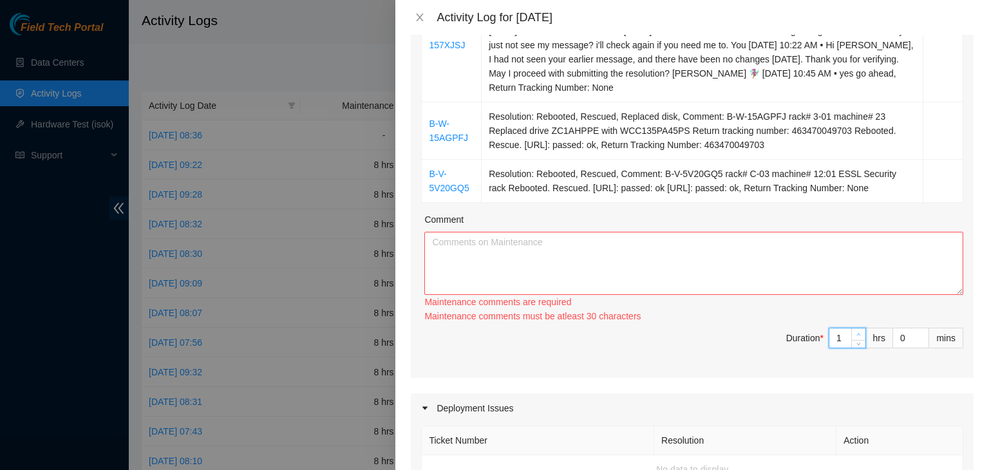
click at [855, 339] on span "up" at bounding box center [859, 335] width 8 height 8
type input "2"
click at [857, 337] on icon "up" at bounding box center [859, 334] width 5 height 5
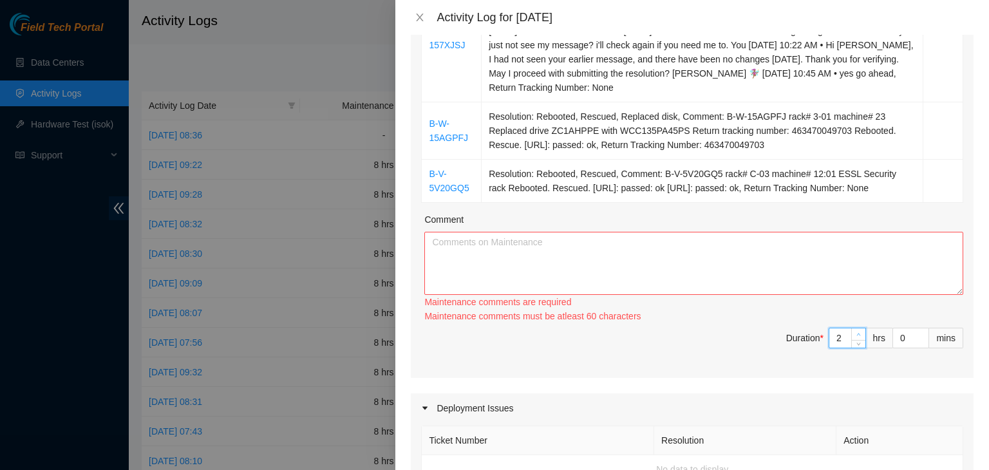
type input "3"
click at [857, 337] on icon "up" at bounding box center [859, 334] width 5 height 5
type input "4"
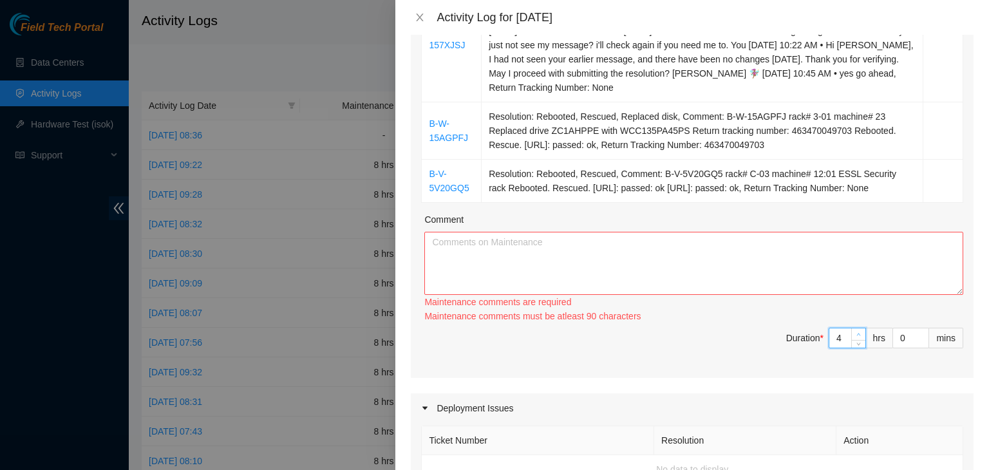
click at [857, 337] on icon "up" at bounding box center [859, 334] width 5 height 5
type input "5"
click at [857, 337] on icon "up" at bounding box center [859, 334] width 5 height 5
type input "6"
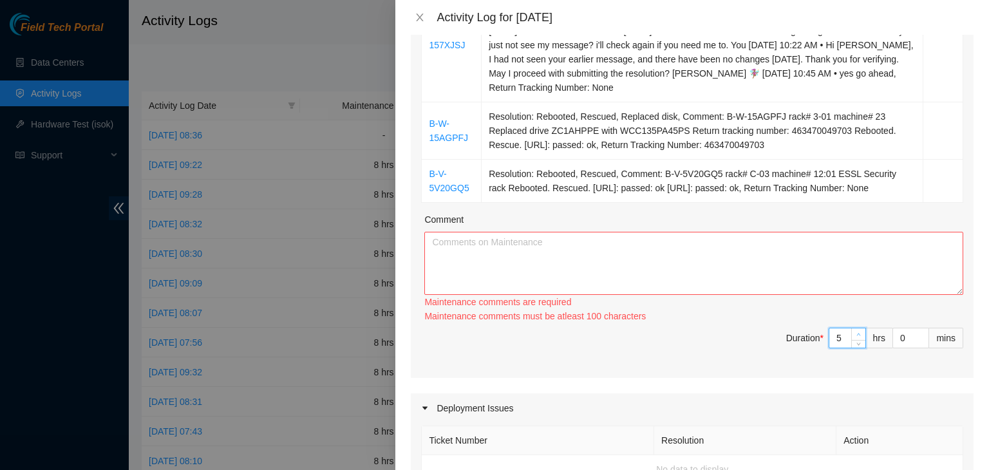
type input "6"
click at [857, 337] on icon "up" at bounding box center [859, 334] width 5 height 5
type input "7"
click at [857, 337] on icon "up" at bounding box center [859, 334] width 5 height 5
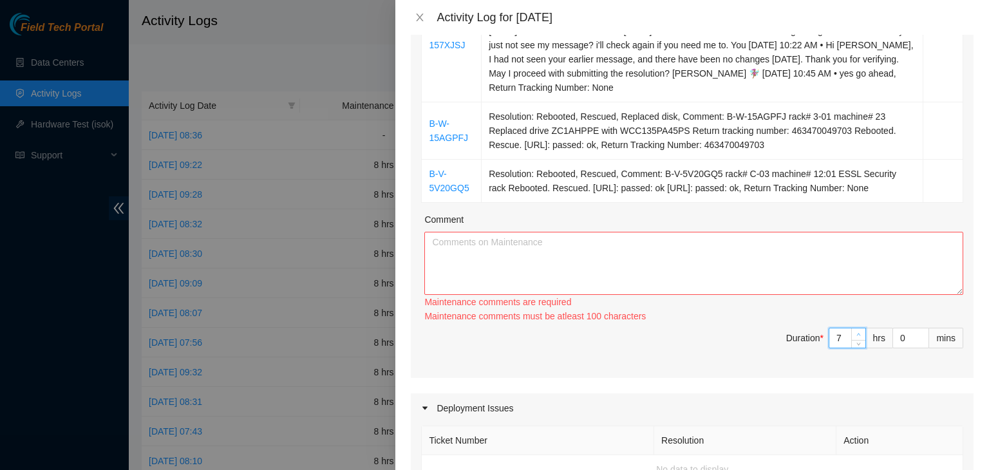
type input "8"
click at [857, 337] on icon "up" at bounding box center [859, 334] width 5 height 5
click at [736, 295] on textarea "Comment" at bounding box center [693, 263] width 539 height 63
paste textarea "09/08/2025 – Reported to DS-DataSite at 06:36 AM; resolved 10 tickets. Ticket# …"
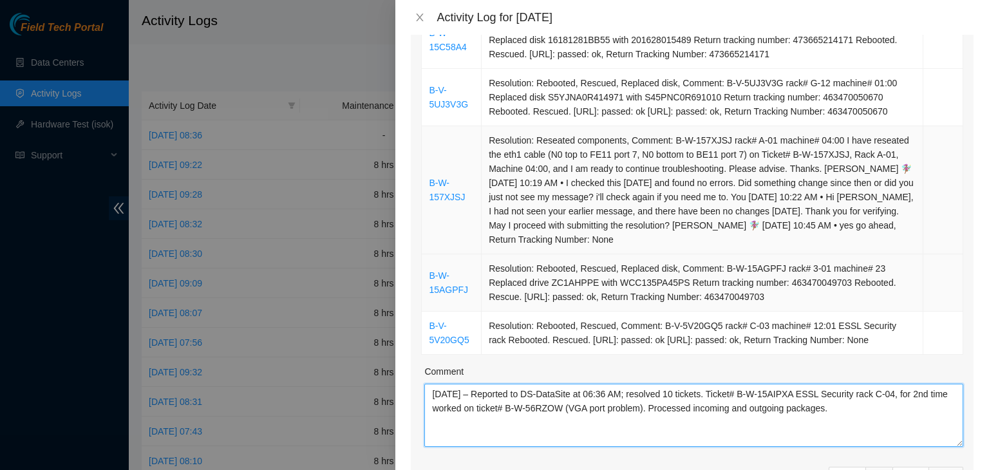
scroll to position [580, 0]
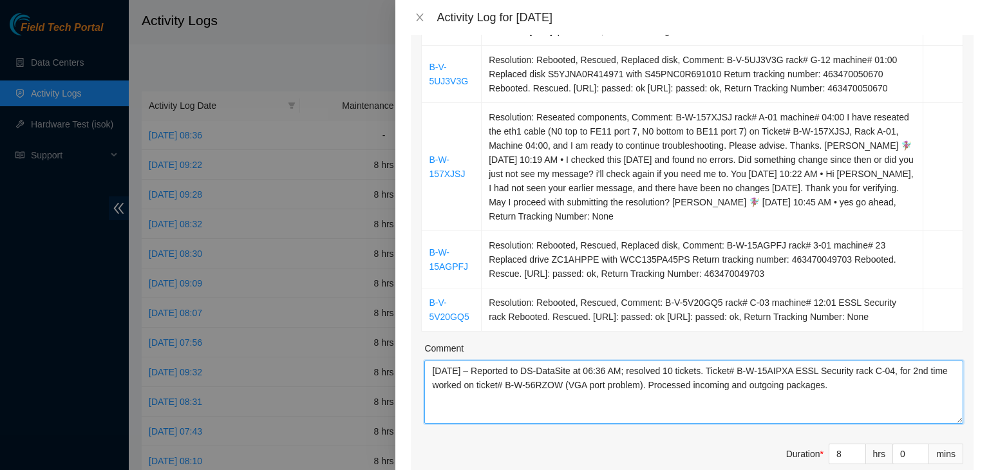
click at [684, 397] on textarea "09/08/2025 – Reported to DS-DataSite at 06:36 AM; resolved 10 tickets. Ticket# …" at bounding box center [693, 392] width 539 height 63
click at [455, 399] on textarea "09/08/2025 – Reported to DS-DataSite at 06:36 AM; resolved 11 tickets. Ticket# …" at bounding box center [693, 392] width 539 height 63
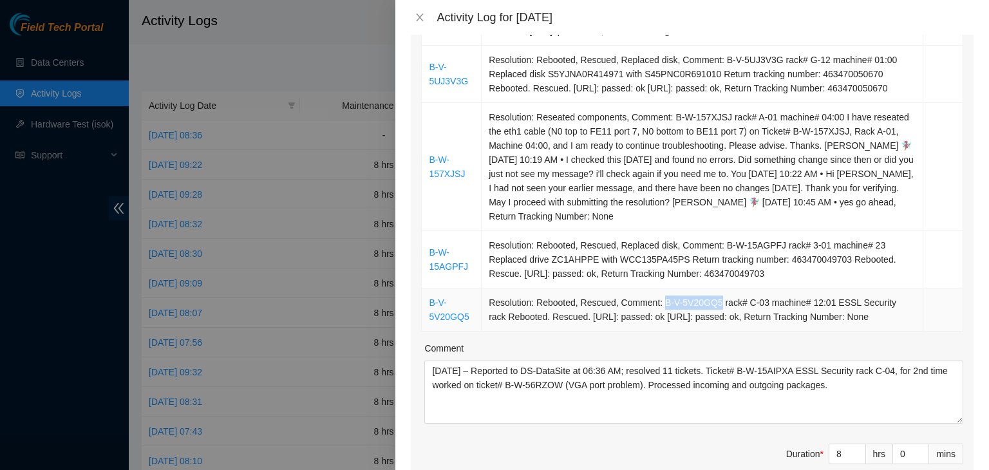
drag, startPoint x: 659, startPoint y: 314, endPoint x: 712, endPoint y: 318, distance: 53.6
click at [712, 318] on td "Resolution: Rebooted, Rescued, Comment: B-V-5V20GQ5 rack# C-03 machine# 12:01 E…" at bounding box center [703, 310] width 442 height 43
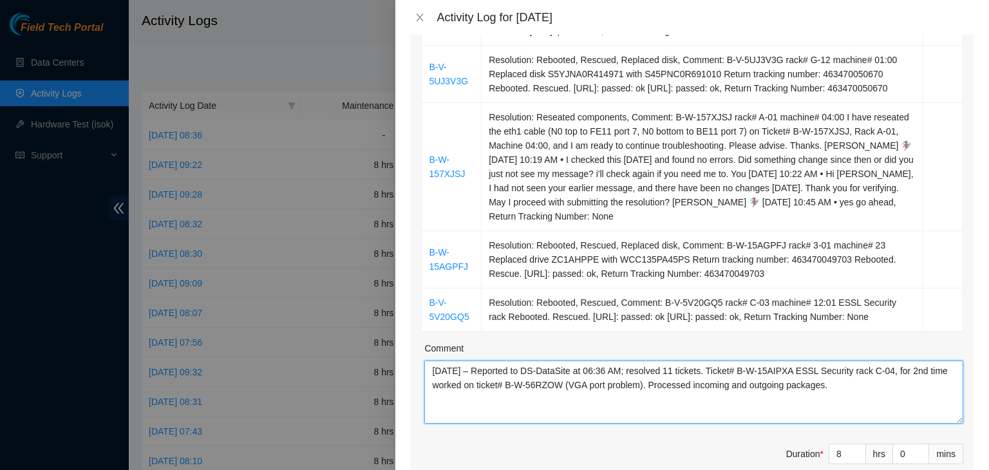
drag, startPoint x: 750, startPoint y: 396, endPoint x: 802, endPoint y: 401, distance: 52.4
click at [802, 401] on textarea "09/09/2025 – Reported to DS-DataSite at 06:36 AM; resolved 11 tickets. Ticket# …" at bounding box center [693, 392] width 539 height 63
paste textarea "V-5V20GQ5"
click at [897, 394] on textarea "09/09/2025 – Reported to DS-DataSite at 06:36 AM; resolved 11 tickets. Ticket# …" at bounding box center [693, 392] width 539 height 63
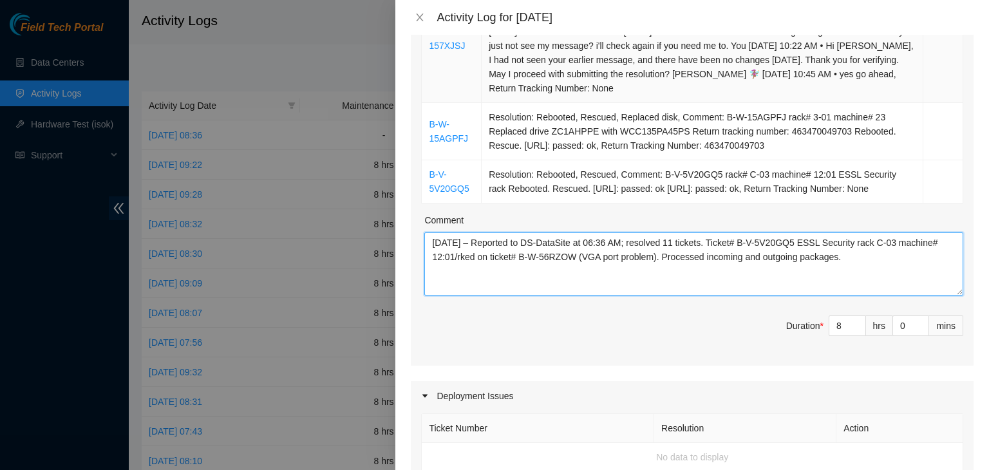
scroll to position [708, 0]
drag, startPoint x: 658, startPoint y: 283, endPoint x: 453, endPoint y: 280, distance: 204.2
click at [453, 280] on textarea "09/09/2025 – Reported to DS-DataSite at 06:36 AM; resolved 11 tickets. Ticket# …" at bounding box center [693, 263] width 539 height 63
click at [657, 284] on textarea "09/09/2025 – Reported to DS-DataSite at 06:36 AM; resolved 11 tickets. Ticket# …" at bounding box center [693, 263] width 539 height 63
click at [914, 295] on textarea "09/09/2025 – Reported to DS-DataSite at 06:36 AM; resolved 11 tickets. Ticket# …" at bounding box center [693, 263] width 539 height 63
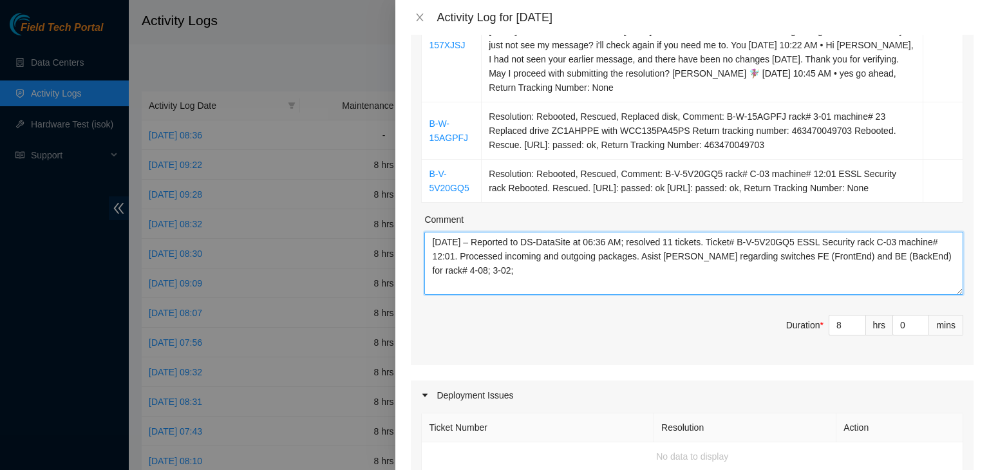
click at [505, 290] on textarea "09/09/2025 – Reported to DS-DataSite at 06:36 AM; resolved 11 tickets. Ticket# …" at bounding box center [693, 263] width 539 height 63
click at [907, 295] on textarea "09/09/2025 – Reported to DS-DataSite at 06:36 AM; resolved 11 tickets. Ticket# …" at bounding box center [693, 263] width 539 height 63
paste textarea "(ESSL Security, rack C-03, machine# 12:01). Processed incoming and outgoing pac…"
type textarea "09/09/2025 – Reported to DS-DataSite at 06:36 AM; resolved 11 tickets. Ticket# …"
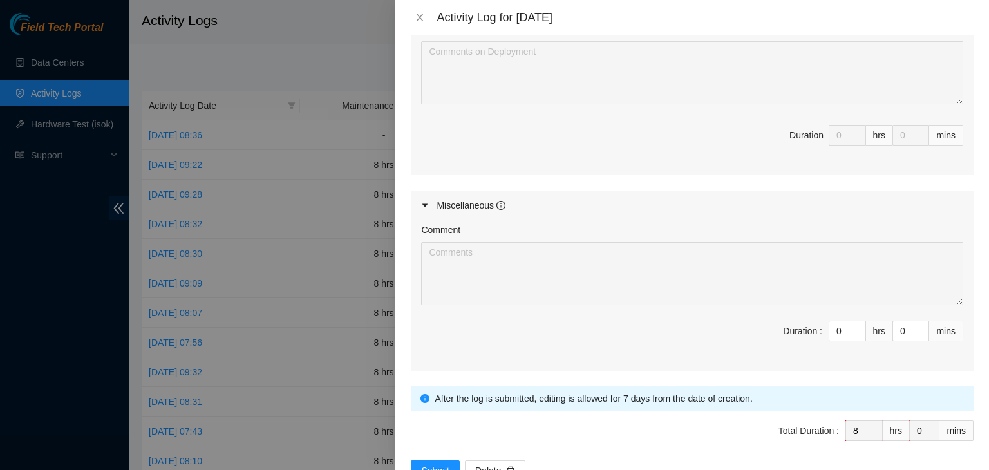
scroll to position [1231, 0]
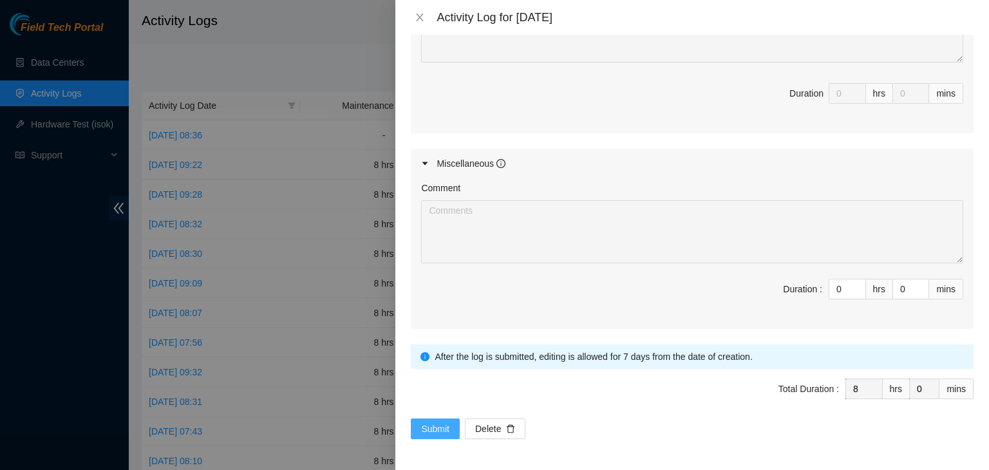
click at [435, 427] on span "Submit" at bounding box center [435, 429] width 28 height 14
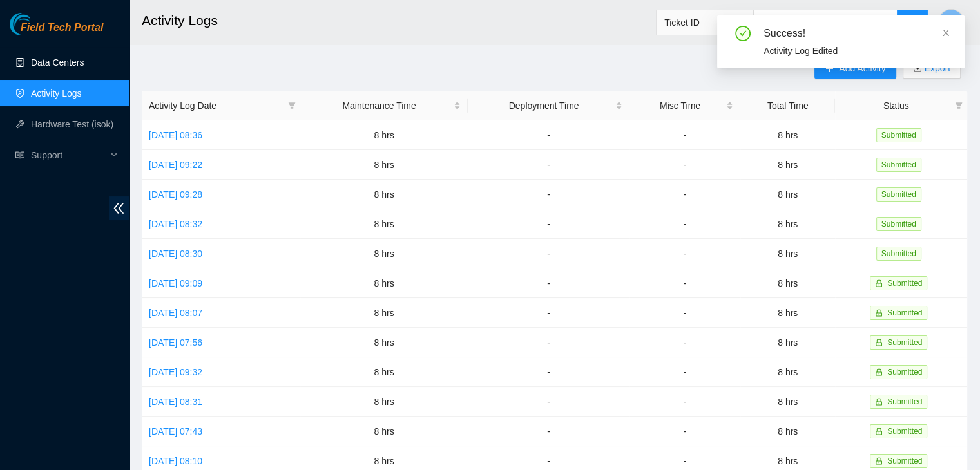
click at [79, 64] on link "Data Centers" at bounding box center [57, 62] width 53 height 10
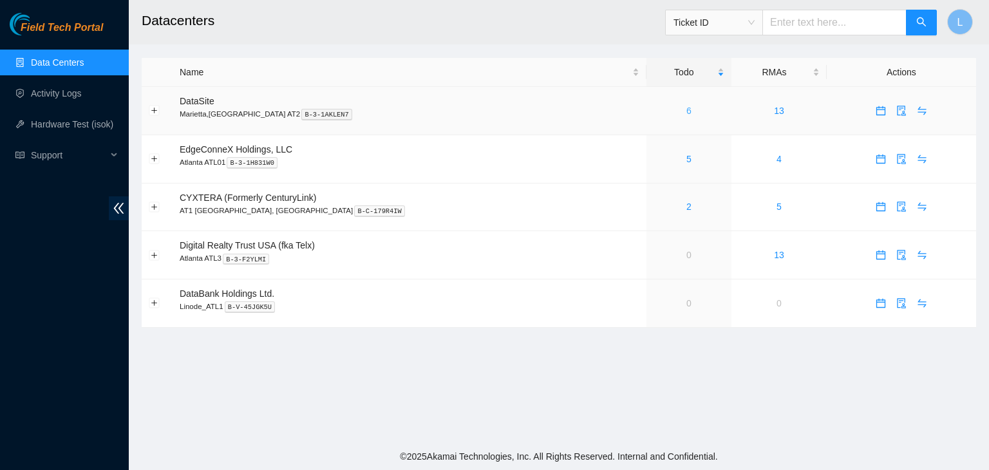
click at [687, 112] on link "6" at bounding box center [689, 111] width 5 height 10
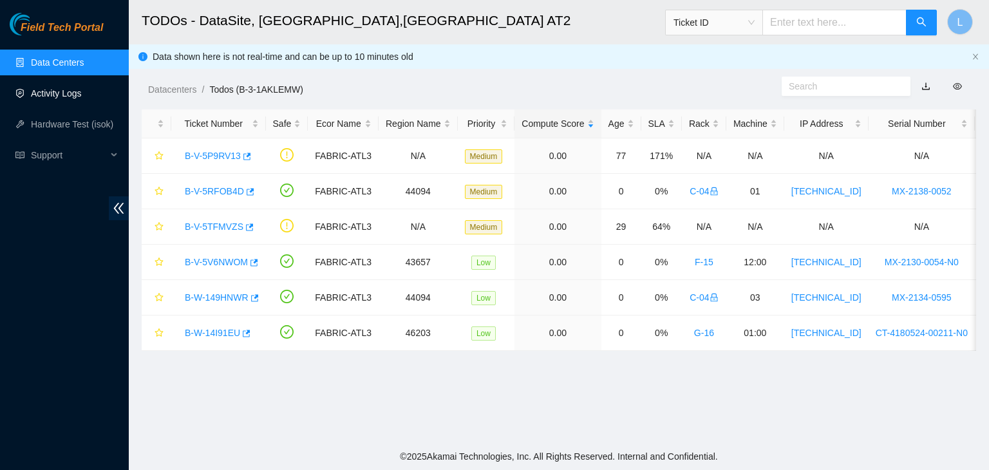
click at [56, 98] on link "Activity Logs" at bounding box center [56, 93] width 51 height 10
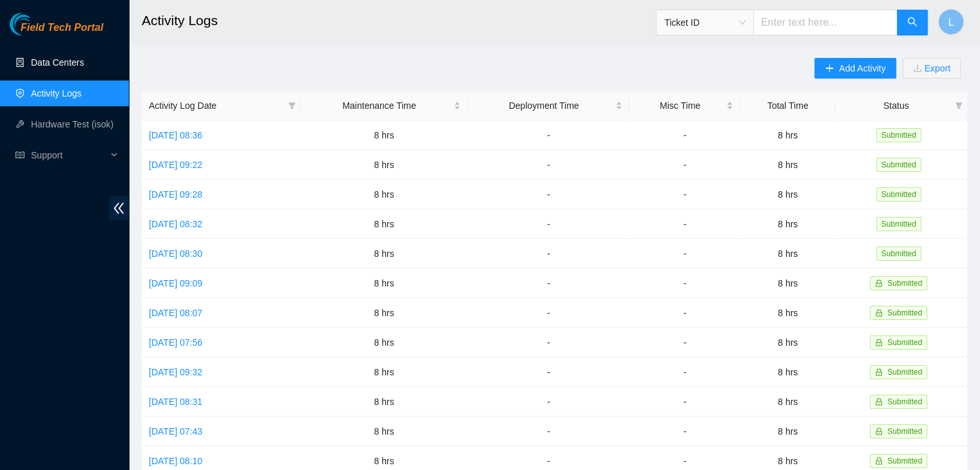
click at [61, 61] on link "Data Centers" at bounding box center [57, 62] width 53 height 10
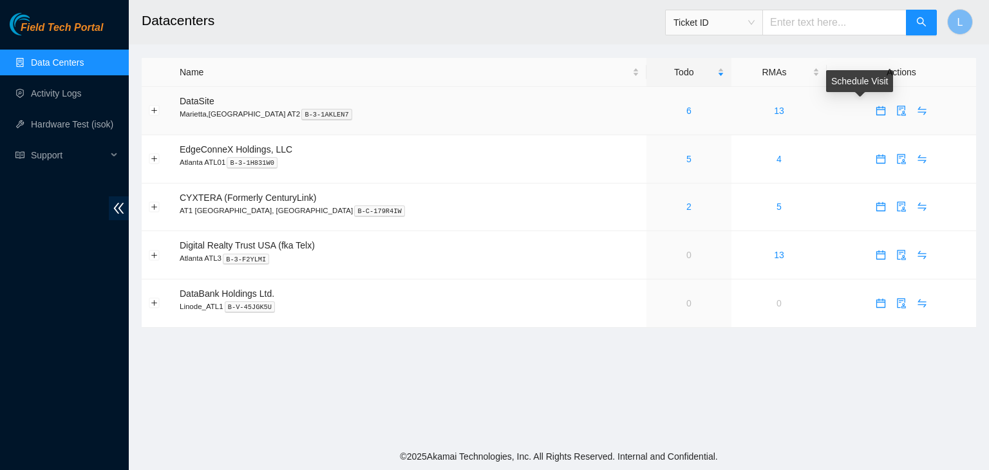
click at [871, 116] on button "button" at bounding box center [881, 110] width 21 height 21
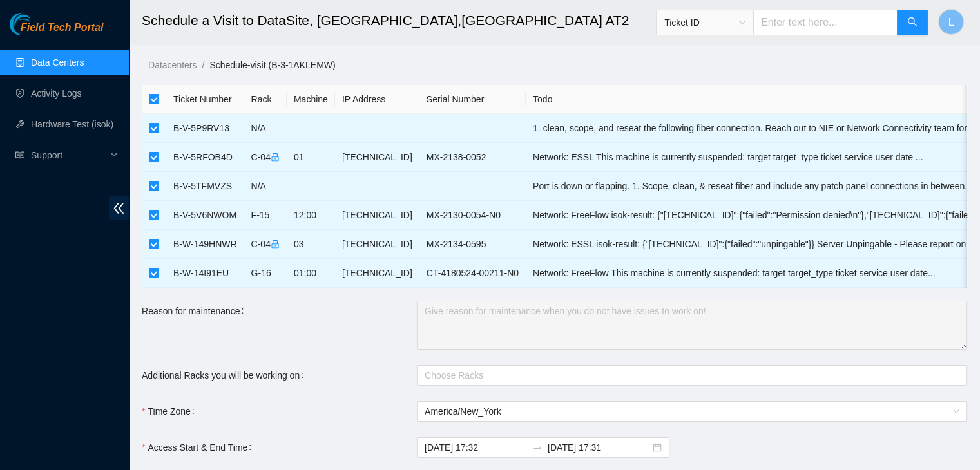
click at [155, 100] on input "checkbox" at bounding box center [154, 99] width 10 height 10
checkbox input "false"
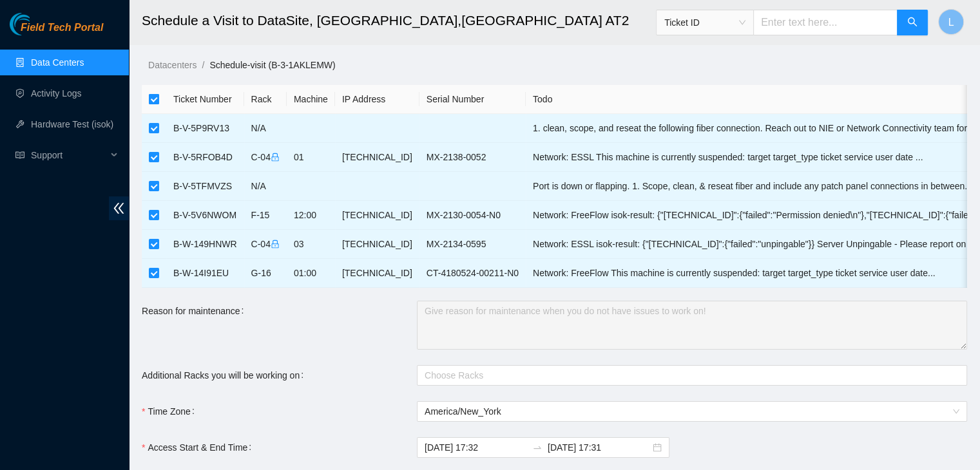
checkbox input "false"
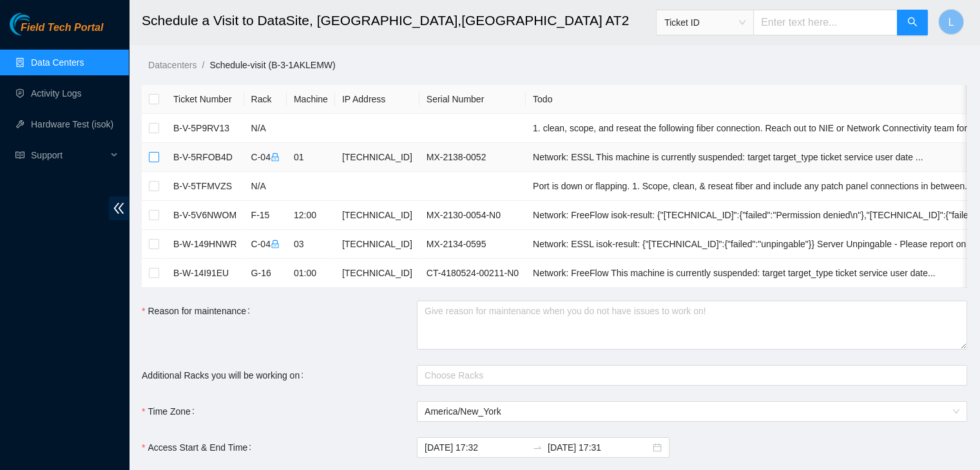
click at [155, 155] on input "checkbox" at bounding box center [154, 157] width 10 height 10
checkbox input "true"
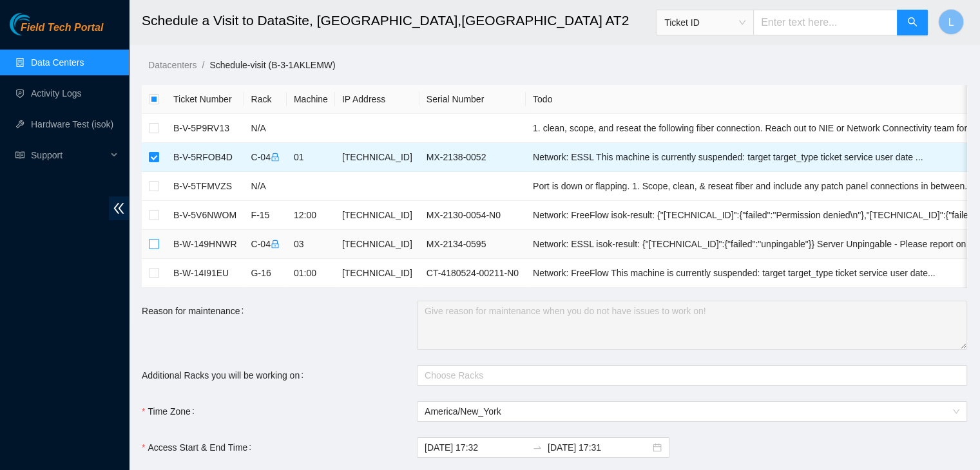
click at [155, 247] on input "checkbox" at bounding box center [154, 244] width 10 height 10
checkbox input "true"
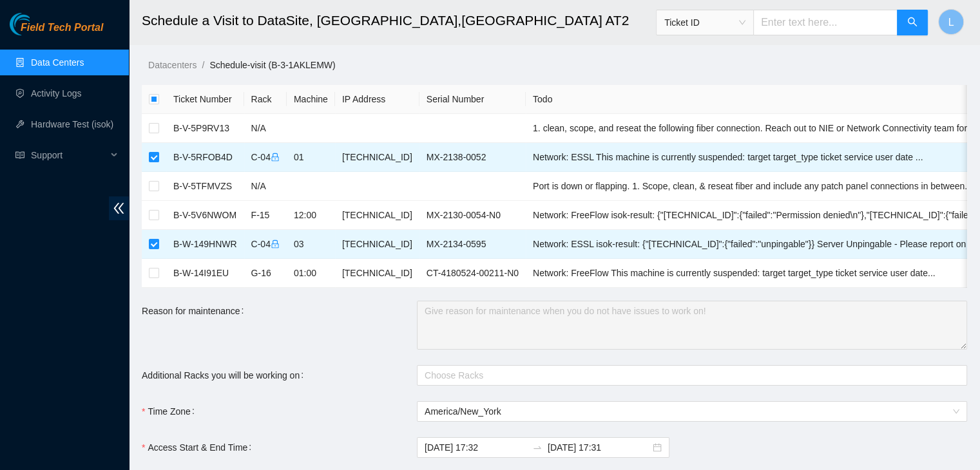
click at [78, 65] on link "Data Centers" at bounding box center [57, 62] width 53 height 10
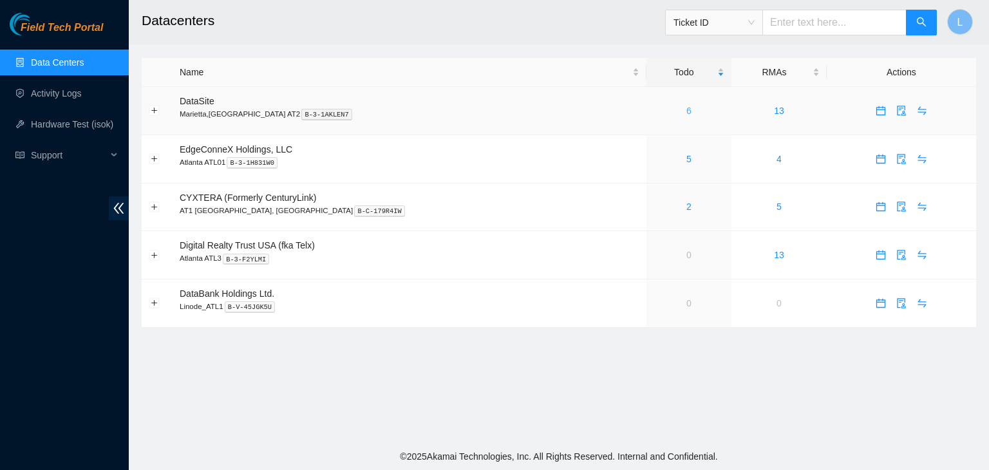
click at [687, 114] on link "6" at bounding box center [689, 111] width 5 height 10
click at [61, 89] on link "Activity Logs" at bounding box center [56, 93] width 51 height 10
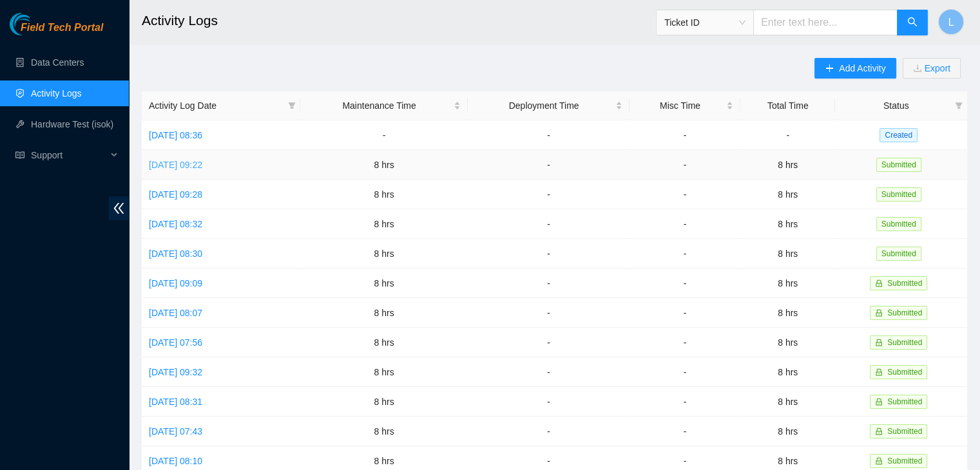
click at [202, 166] on link "Mon, 08 Sep 2025 09:22" at bounding box center [175, 165] width 53 height 10
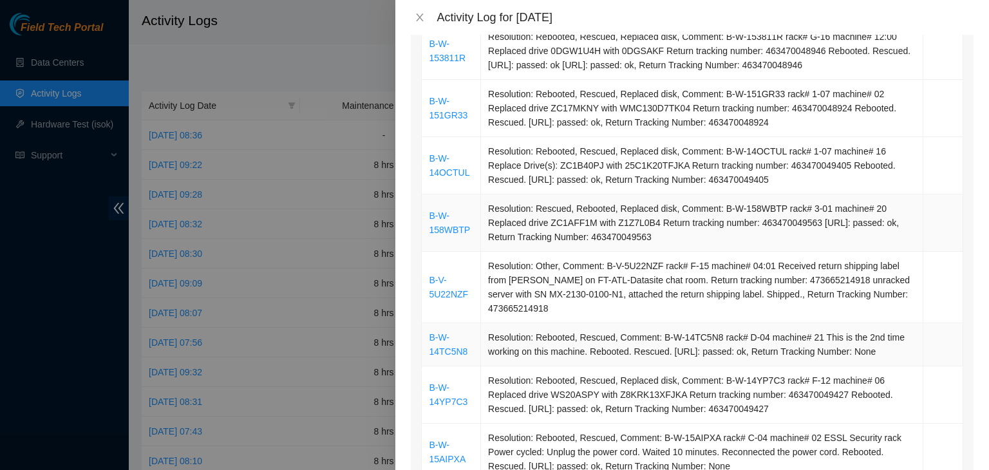
scroll to position [773, 0]
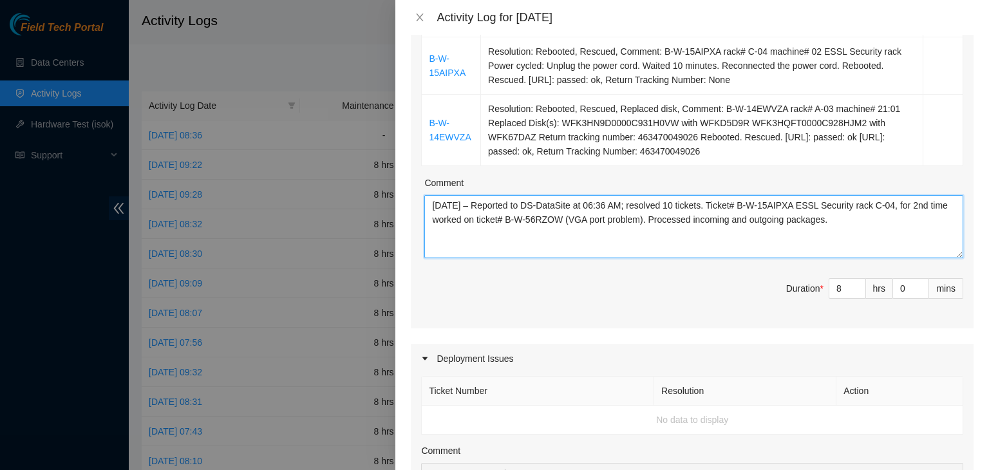
drag, startPoint x: 879, startPoint y: 220, endPoint x: 392, endPoint y: 207, distance: 486.5
click at [392, 207] on div "Activity Log for 08-09-2025 Note: This activity log is for informational purpos…" at bounding box center [494, 235] width 989 height 470
